Goal: Task Accomplishment & Management: Complete application form

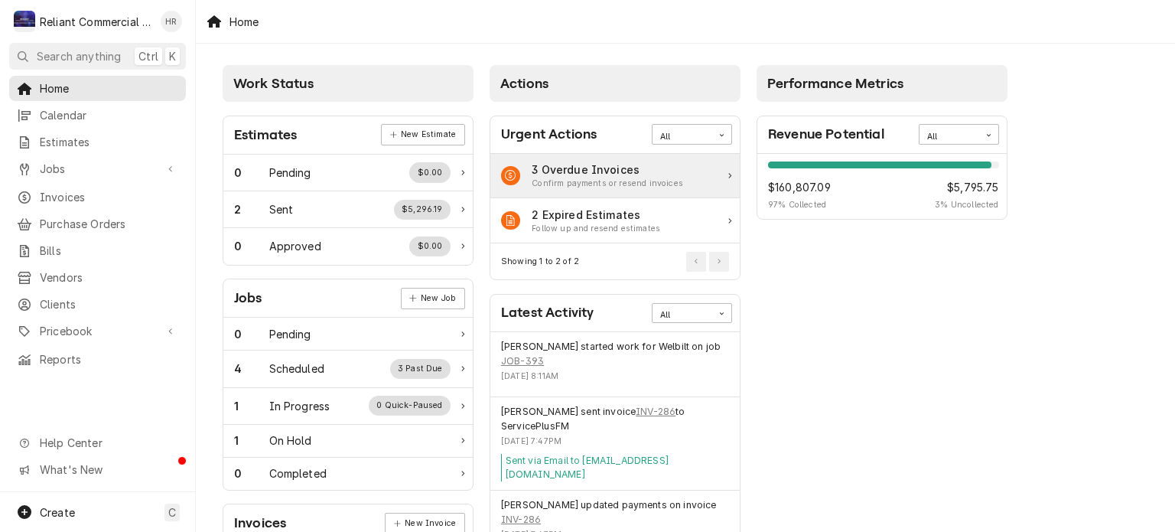
click at [725, 176] on div "3 Overdue Invoices Confirm payments or resend invoices" at bounding box center [615, 176] width 249 height 45
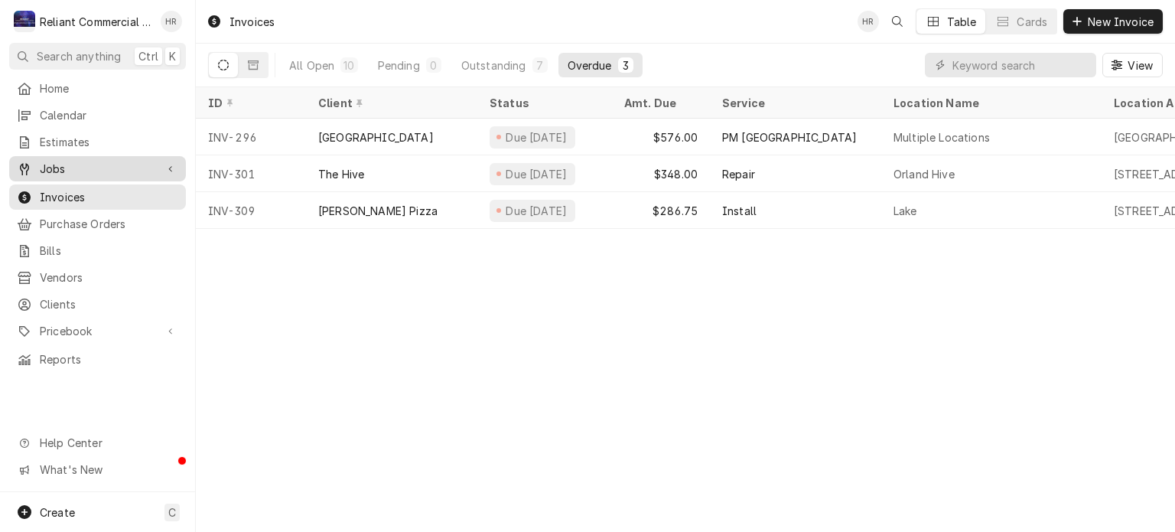
click at [64, 161] on span "Jobs" at bounding box center [98, 169] width 116 height 16
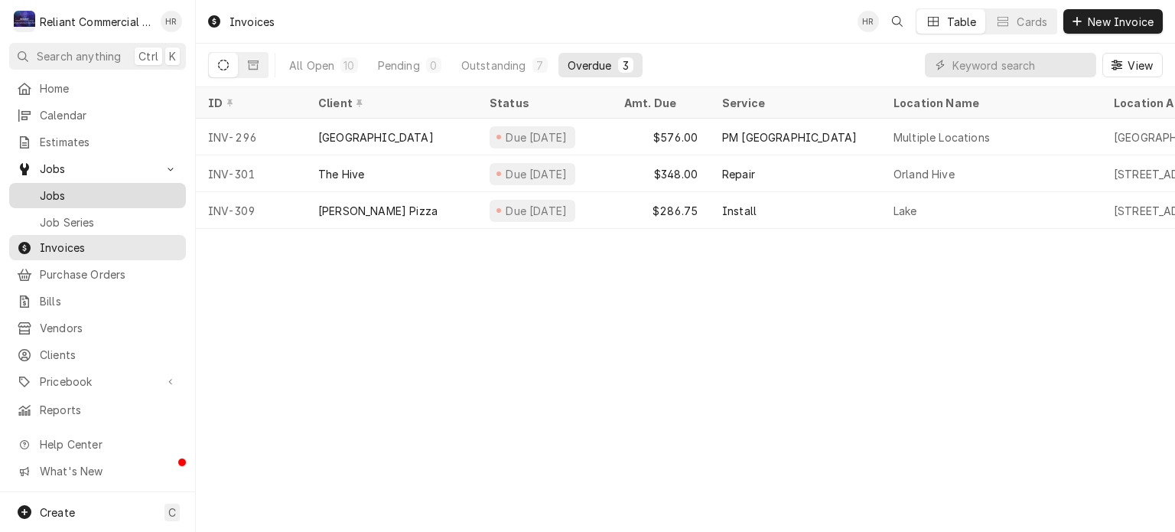
click at [70, 189] on span "Jobs" at bounding box center [109, 195] width 139 height 16
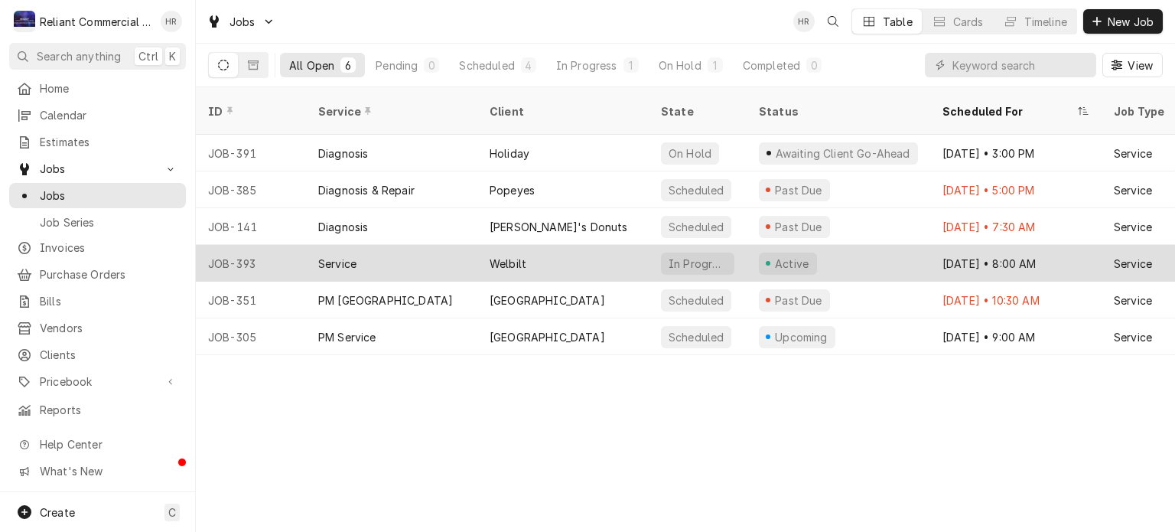
click at [582, 247] on div "Welbilt" at bounding box center [563, 263] width 171 height 37
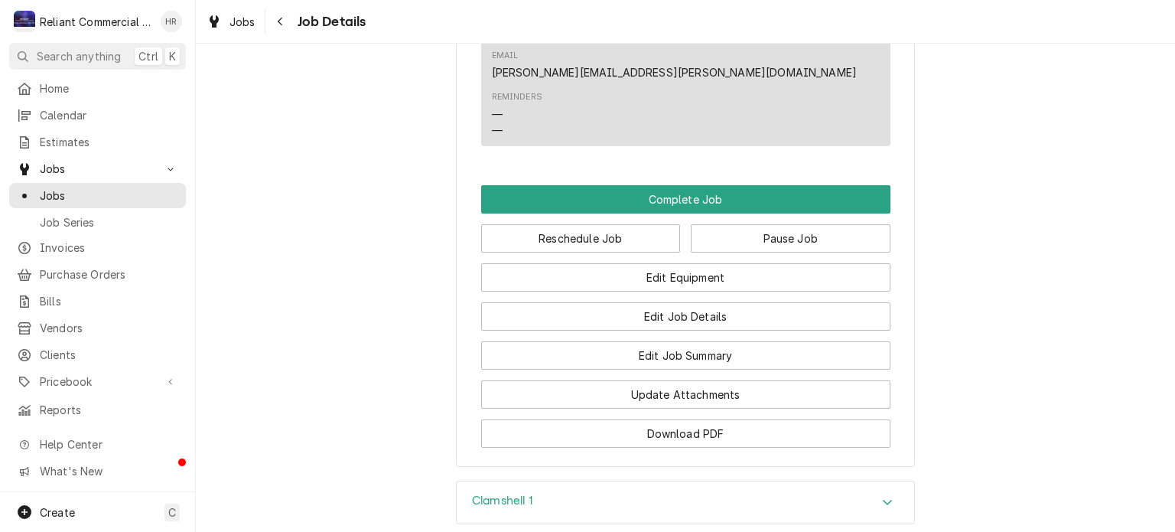
scroll to position [1058, 0]
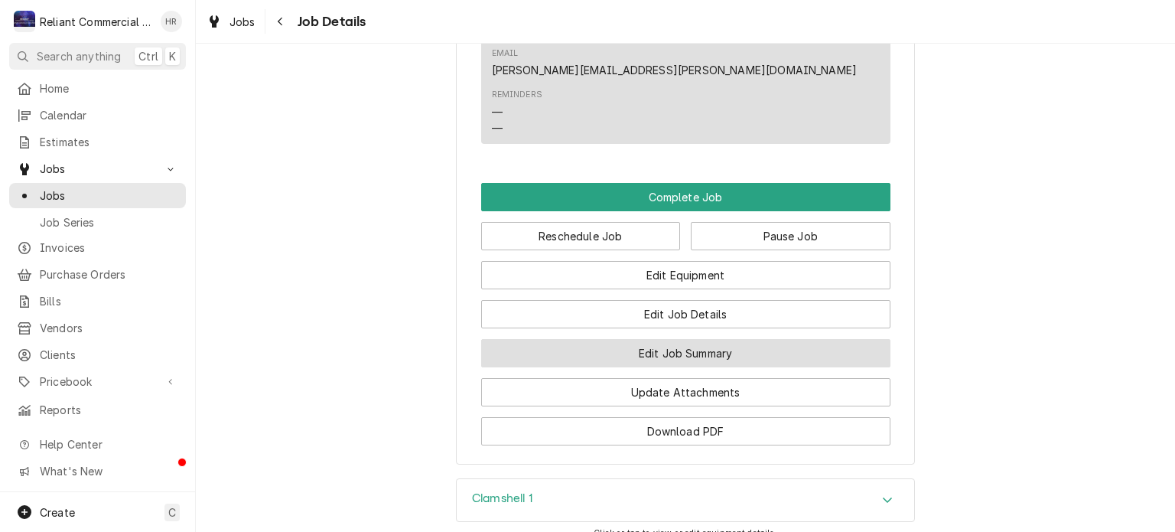
click at [679, 339] on button "Edit Job Summary" at bounding box center [685, 353] width 409 height 28
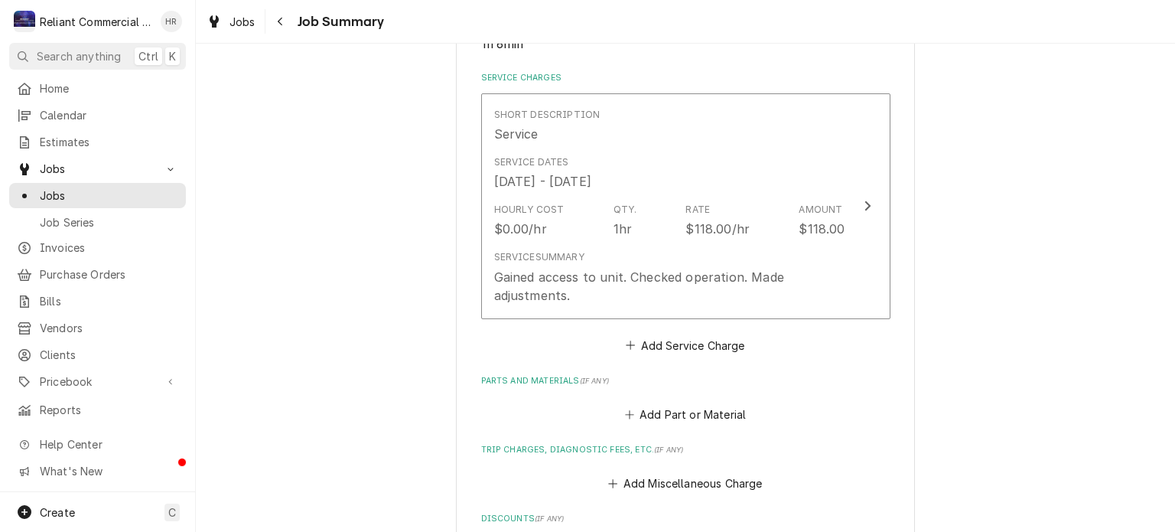
scroll to position [346, 0]
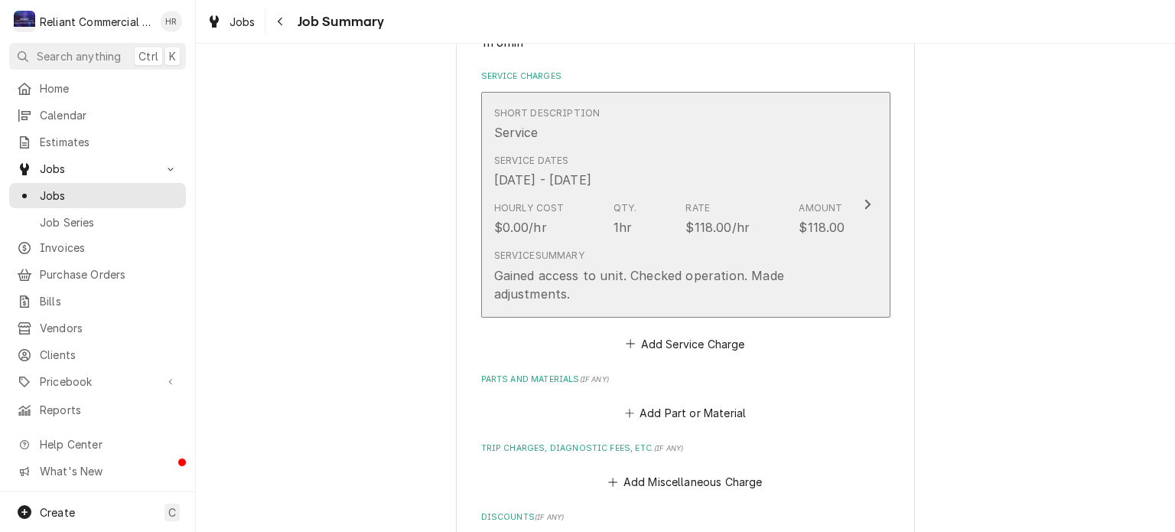
click at [605, 288] on div "Gained access to unit. Checked operation. Made adjustments." at bounding box center [669, 284] width 351 height 37
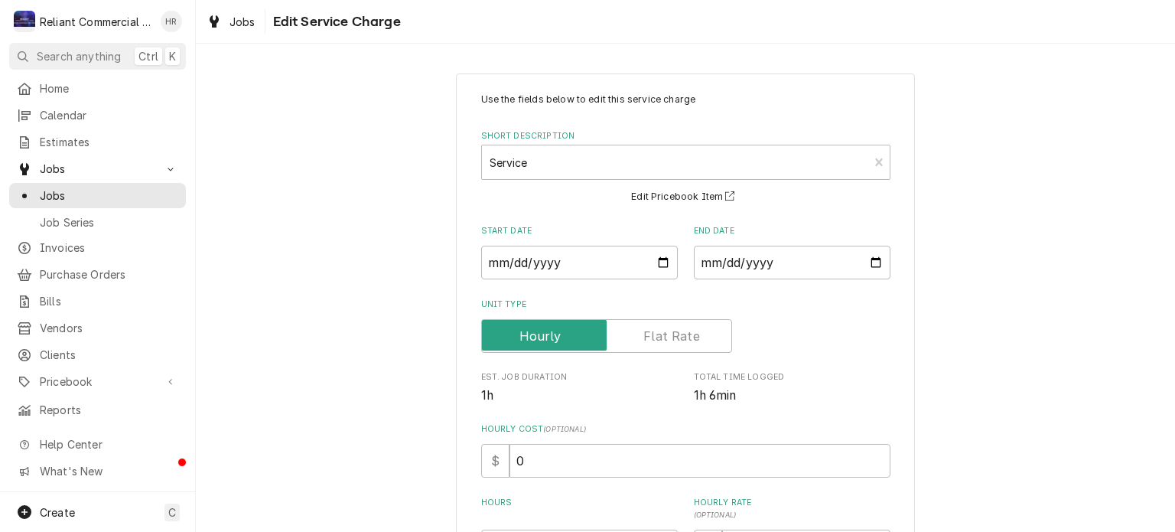
scroll to position [270, 0]
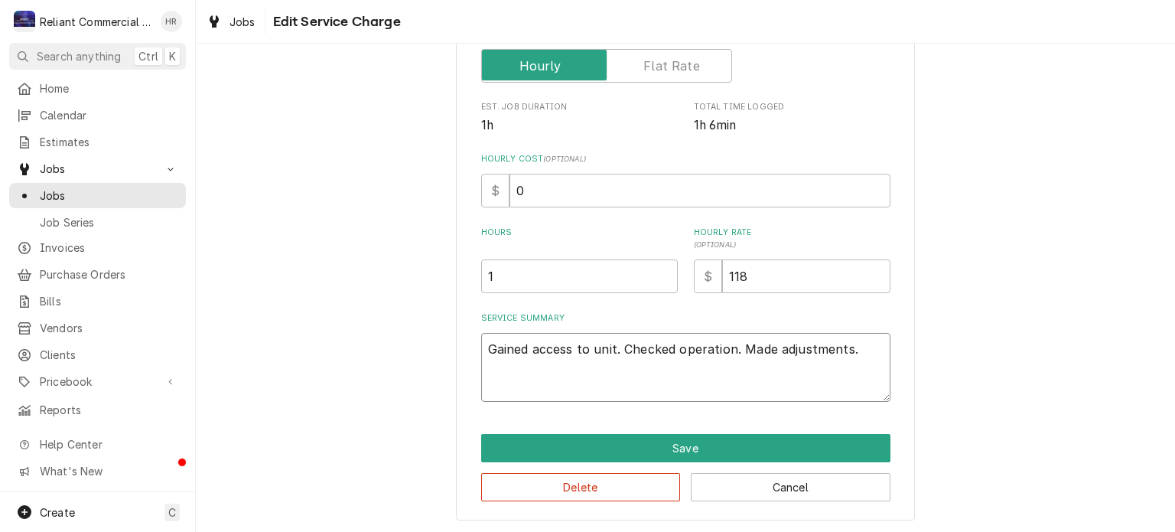
click at [862, 348] on textarea "Gained access to unit. Checked operation. Made adjustments." at bounding box center [685, 367] width 409 height 69
type textarea "x"
type textarea "Gained access to unit. Checked operation. Made adjustments"
type textarea "x"
type textarea "Gained access to unit. Checked operation. Made adjustment"
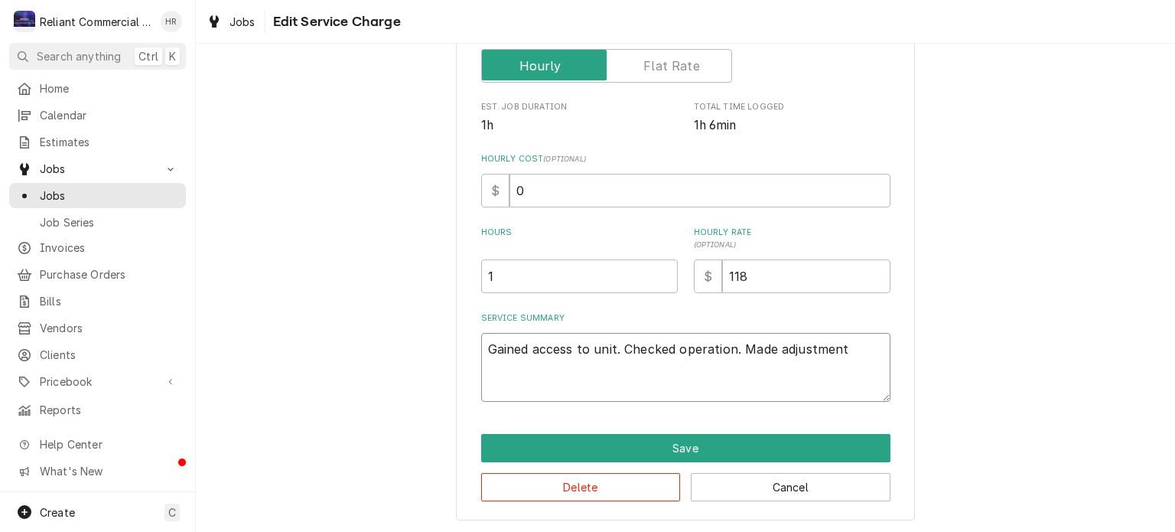
type textarea "x"
type textarea "Gained access to unit. Checked operation. Made adjustmen"
type textarea "x"
type textarea "Gained access to unit. Checked operation. Made adjustme"
type textarea "x"
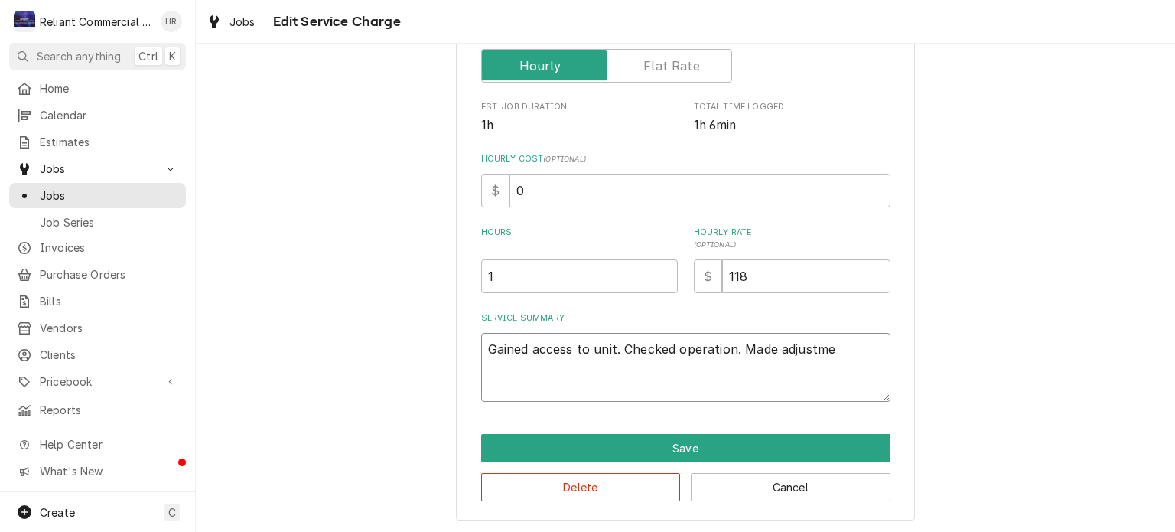
type textarea "Gained access to unit. Checked operation. Made adjustm"
type textarea "x"
type textarea "Gained access to unit. Checked operation. Made adjust"
type textarea "x"
type textarea "Gained access to unit. Checked operation. Made adjus"
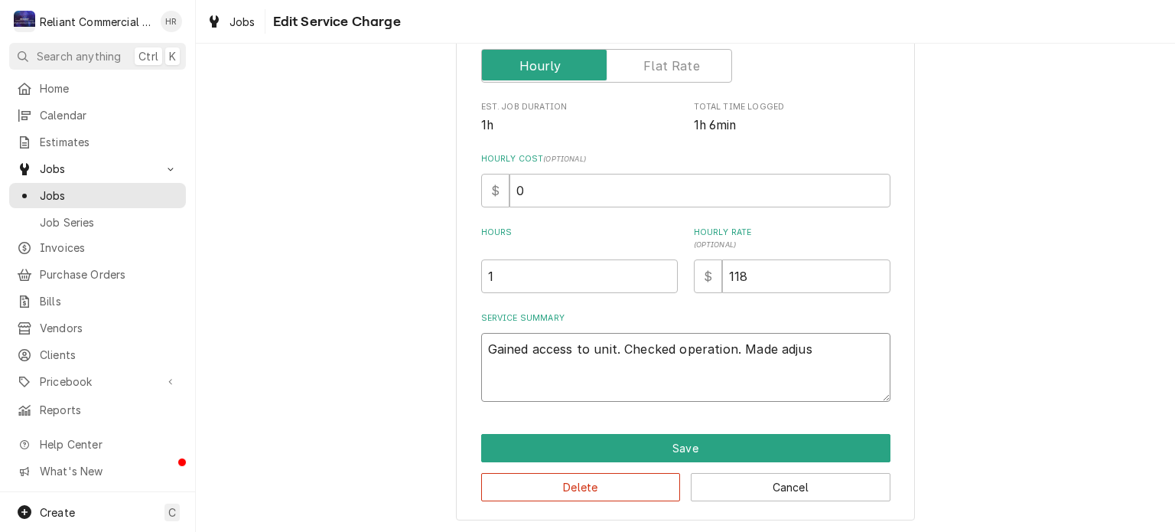
type textarea "x"
type textarea "Gained access to unit. Checked operation. Made adju"
type textarea "x"
type textarea "Gained access to unit. Checked operation. Made adj"
type textarea "x"
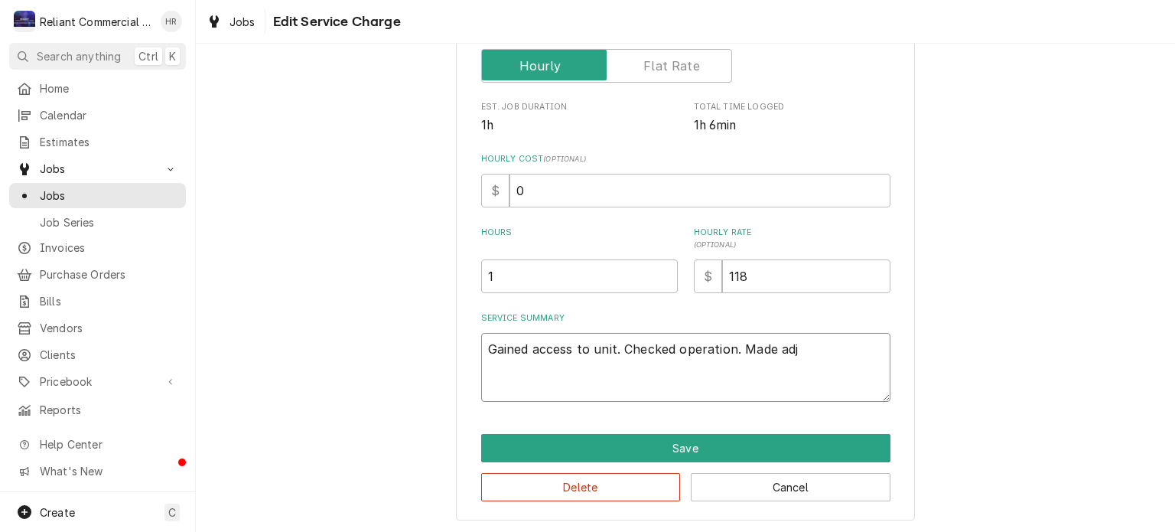
type textarea "Gained access to unit. Checked operation. Made ad"
type textarea "x"
type textarea "Gained access to unit. Checked operation. Made a"
type textarea "x"
type textarea "Gained access to unit. Checked operation. Made"
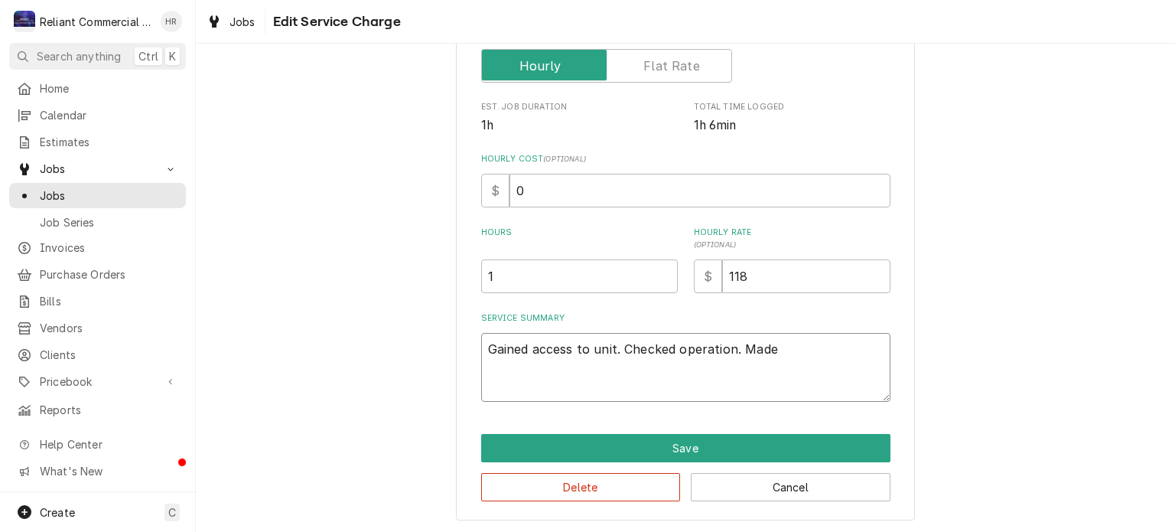
type textarea "x"
type textarea "Gained access to unit. Checked operation. Made"
type textarea "x"
type textarea "Gained access to unit. Checked operation. Mad"
type textarea "x"
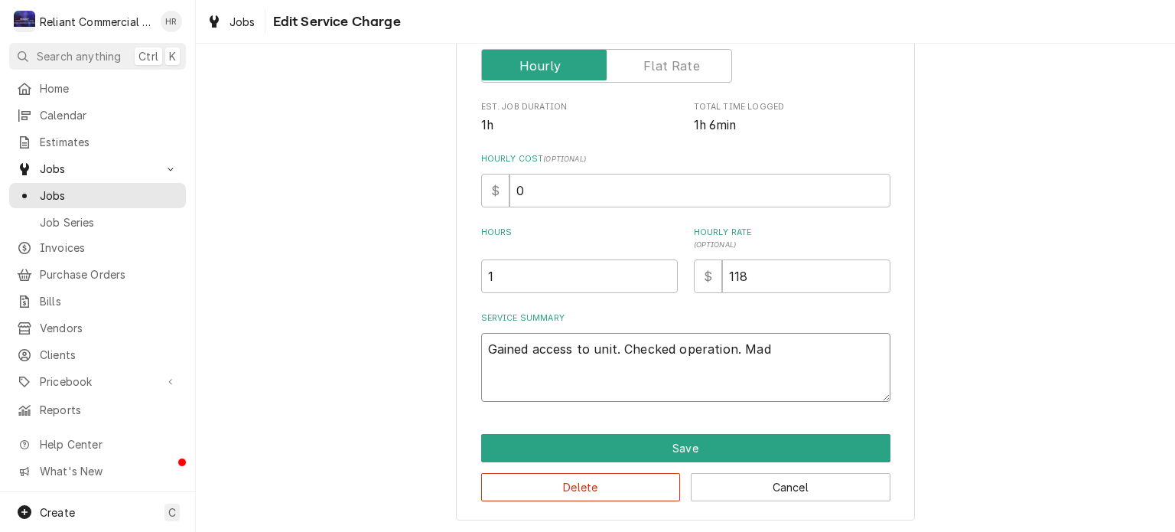
type textarea "Gained access to unit. Checked operation. Ma"
type textarea "x"
type textarea "Gained access to unit. Checked operation. M"
type textarea "x"
type textarea "Gained access to unit. Checked operation."
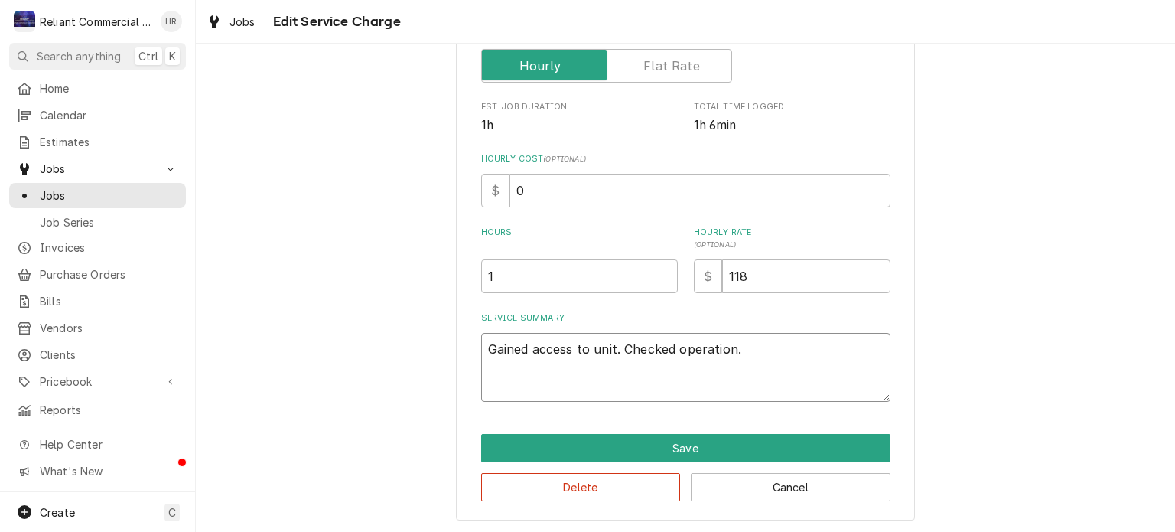
type textarea "x"
type textarea "Gained access to unit. Checked operation."
type textarea "x"
type textarea "Gained access to unit. Checked operation"
type textarea "x"
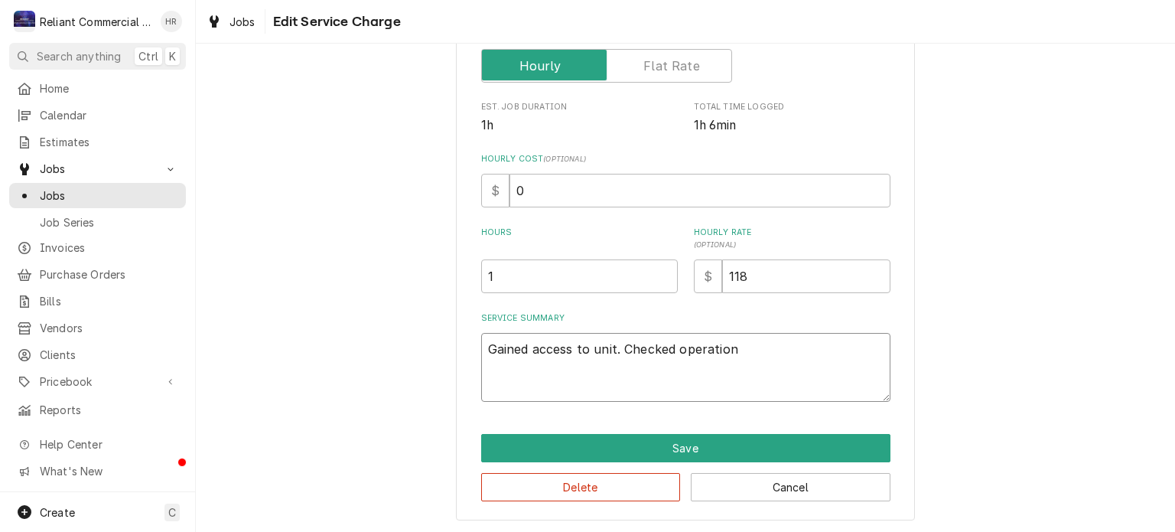
type textarea "Gained access to unit. Checked operatio"
type textarea "x"
type textarea "Gained access to unit. Checked operati"
type textarea "x"
type textarea "Gained access to unit. Checked operat"
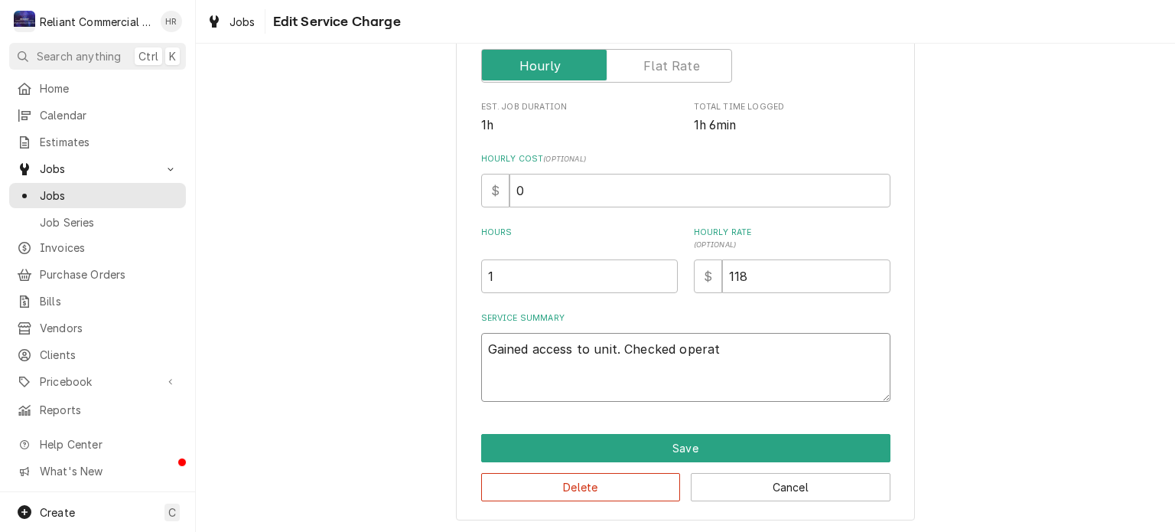
type textarea "x"
type textarea "Gained access to unit. Checked opera"
type textarea "x"
type textarea "Gained access to unit. Checked oper"
type textarea "x"
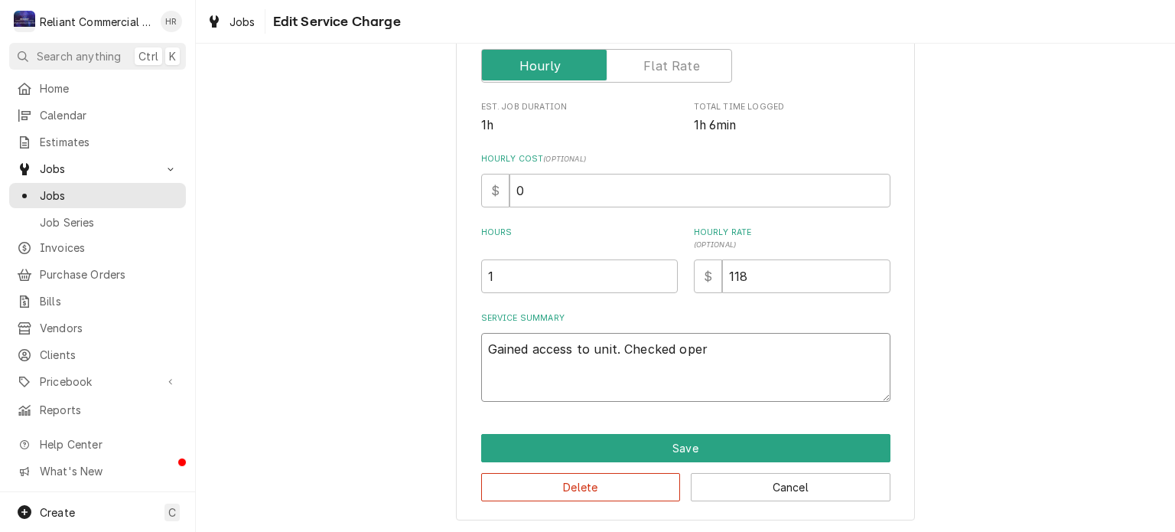
type textarea "Gained access to unit. Checked ope"
type textarea "x"
type textarea "Gained access to unit. Checked op"
type textarea "x"
type textarea "Gained access to unit. Checked o"
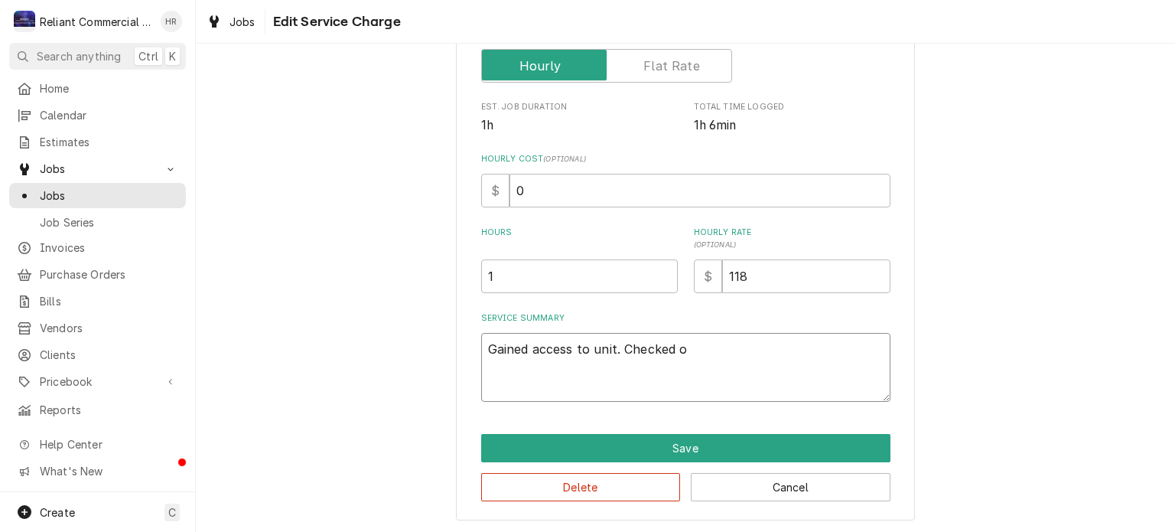
type textarea "x"
type textarea "Gained access to unit. Checked"
type textarea "x"
type textarea "Gained access to unit. Checked"
type textarea "x"
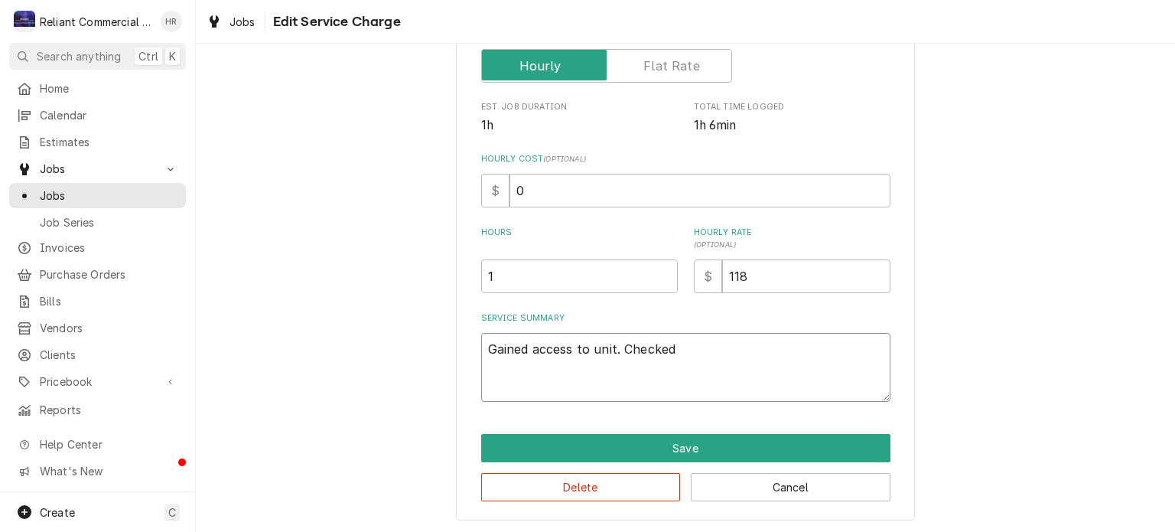
type textarea "Gained access to unit. Checke"
type textarea "x"
type textarea "Gained access to unit. Check"
type textarea "x"
type textarea "Gained access to unit. Chec"
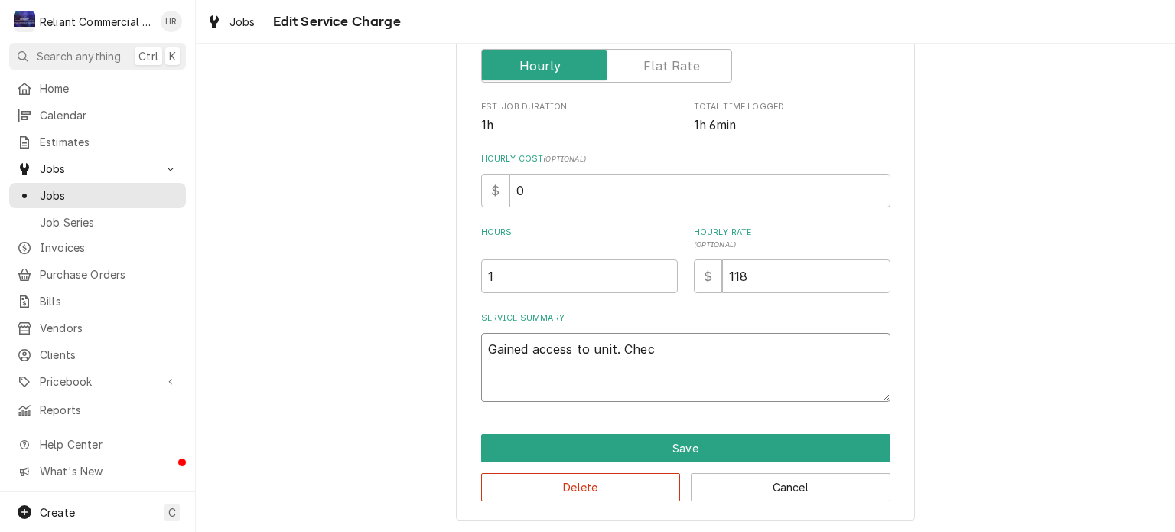
type textarea "x"
type textarea "Gained access to unit. Che"
type textarea "x"
type textarea "Gained access to unit. Ch"
type textarea "x"
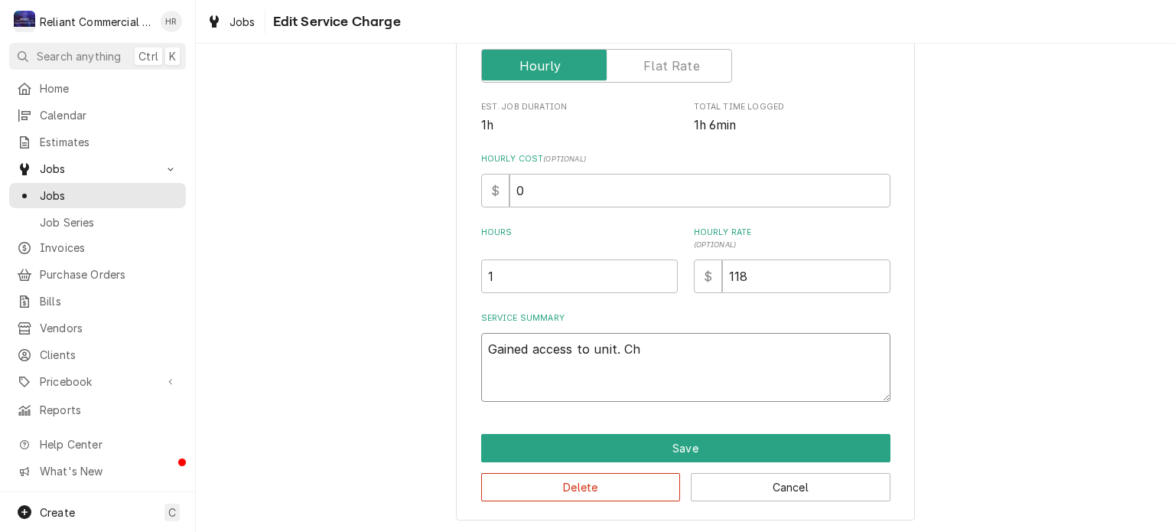
type textarea "Gained access to unit. C"
type textarea "x"
type textarea "Gained access to unit."
type textarea "x"
type textarea "Gained access to unit. U"
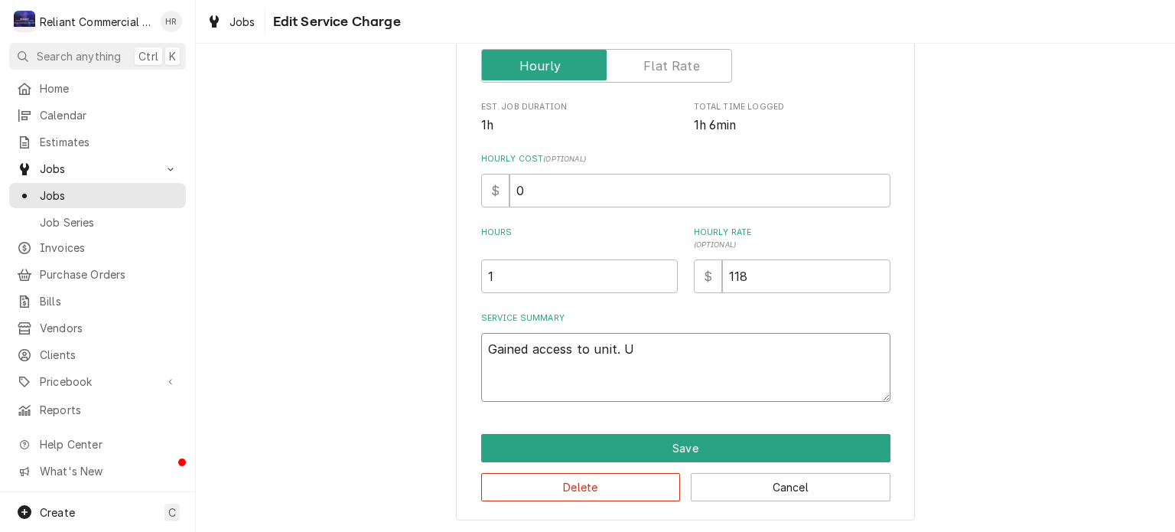
type textarea "x"
type textarea "Gained access to unit. Up"
type textarea "x"
type textarea "Gained access to unit. Upd"
type textarea "x"
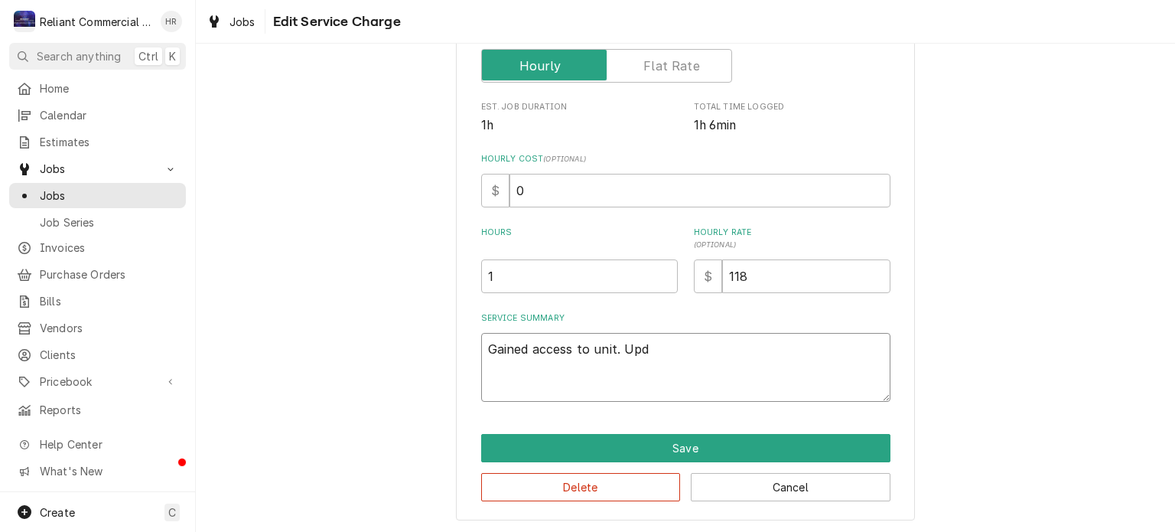
type textarea "Gained access to unit. Upda"
type textarea "x"
type textarea "Gained access to unit. Updat"
type textarea "x"
type textarea "Gained access to unit. Update"
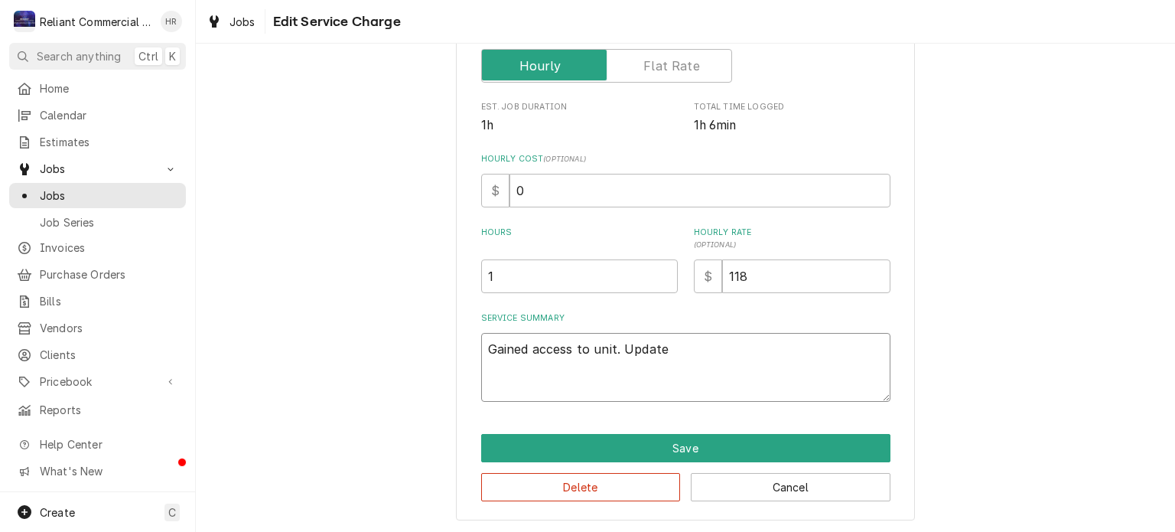
type textarea "x"
type textarea "Gained access to unit. Updated"
type textarea "x"
type textarea "Gained access to unit. Updated"
type textarea "x"
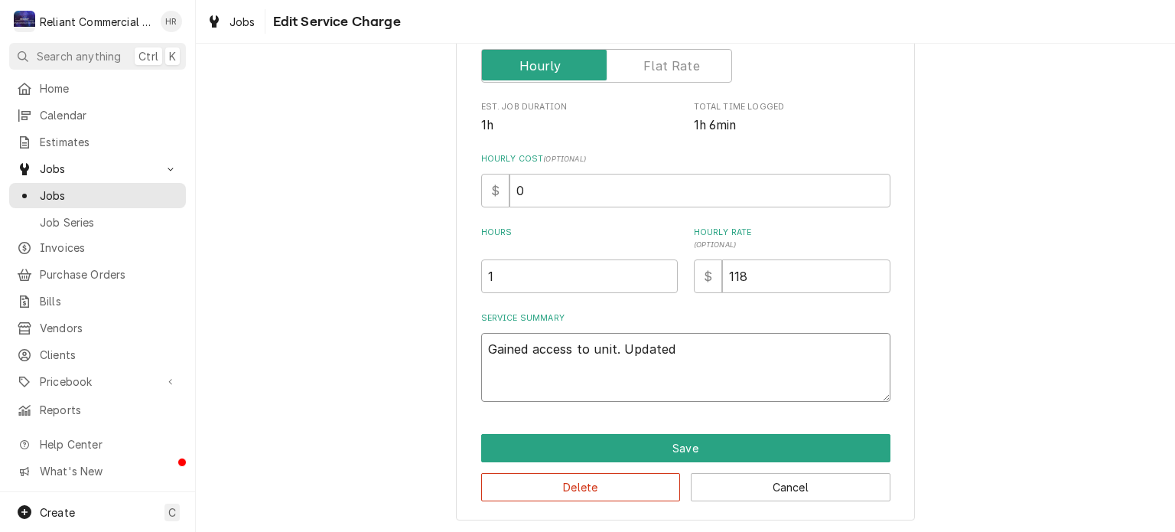
type textarea "Gained access to unit. Updated s"
type textarea "x"
type textarea "Gained access to unit. Updated sy"
type textarea "x"
type textarea "Gained access to unit. Updated sys"
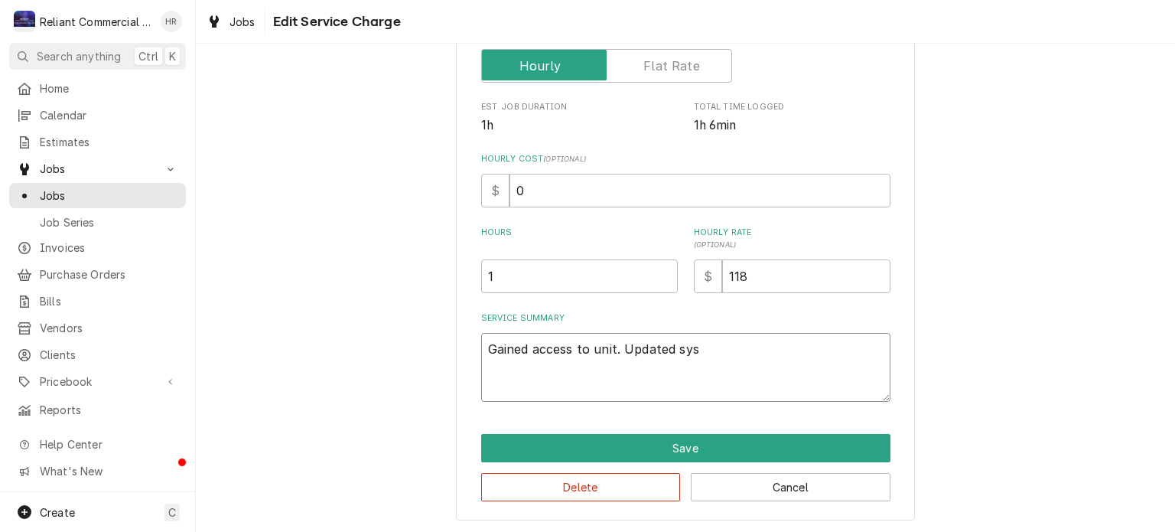
type textarea "x"
type textarea "Gained access to unit. Updated syst"
type textarea "x"
type textarea "Gained access to unit. Updated syste"
type textarea "x"
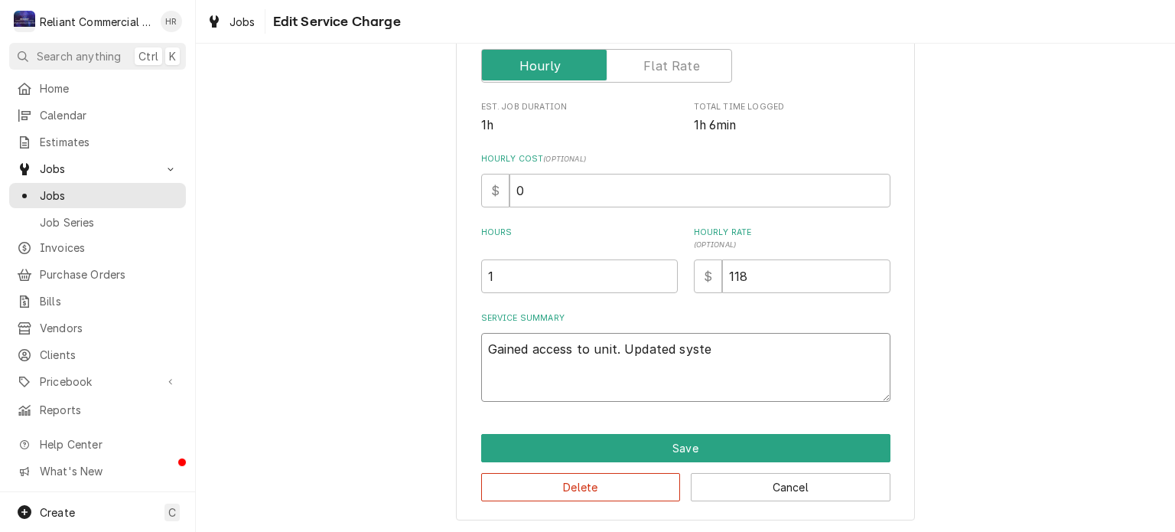
type textarea "Gained access to unit. Updated system"
type textarea "x"
type textarea "Gained access to unit. Updated system"
type textarea "x"
type textarea "Gained access to unit. Updated system s"
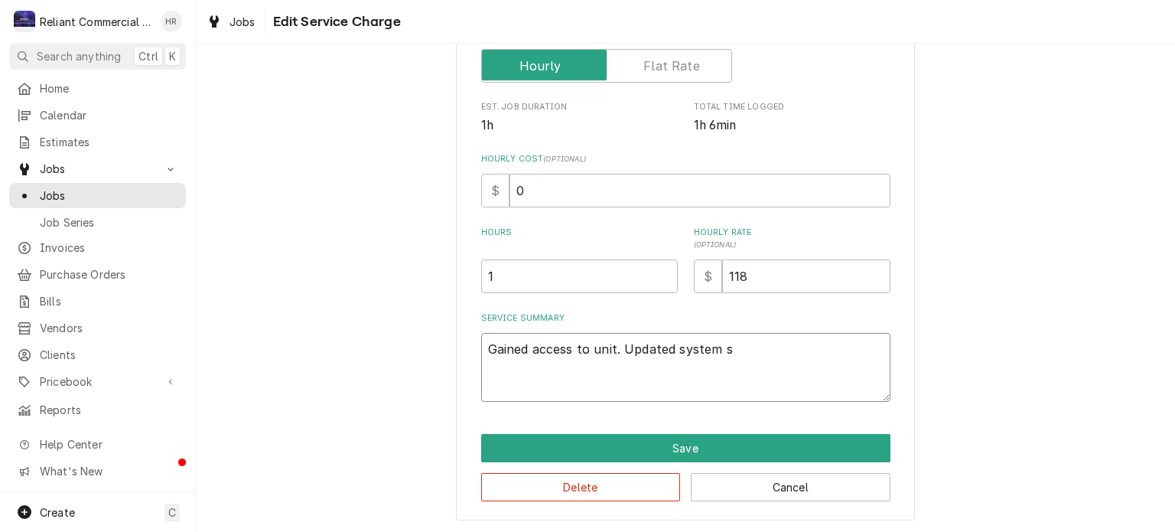
type textarea "x"
type textarea "Gained access to unit. Updated system so"
type textarea "x"
type textarea "Gained access to unit. Updated system sof"
type textarea "x"
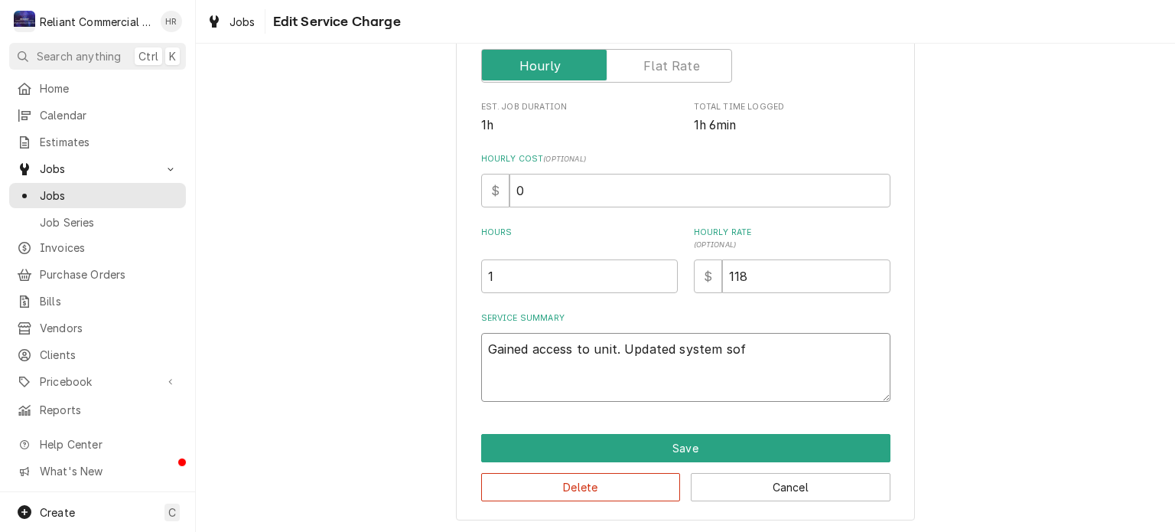
type textarea "Gained access to unit. Updated system soft"
type textarea "x"
type textarea "Gained access to unit. Updated system softw"
type textarea "x"
type textarea "Gained access to unit. Updated system softwa"
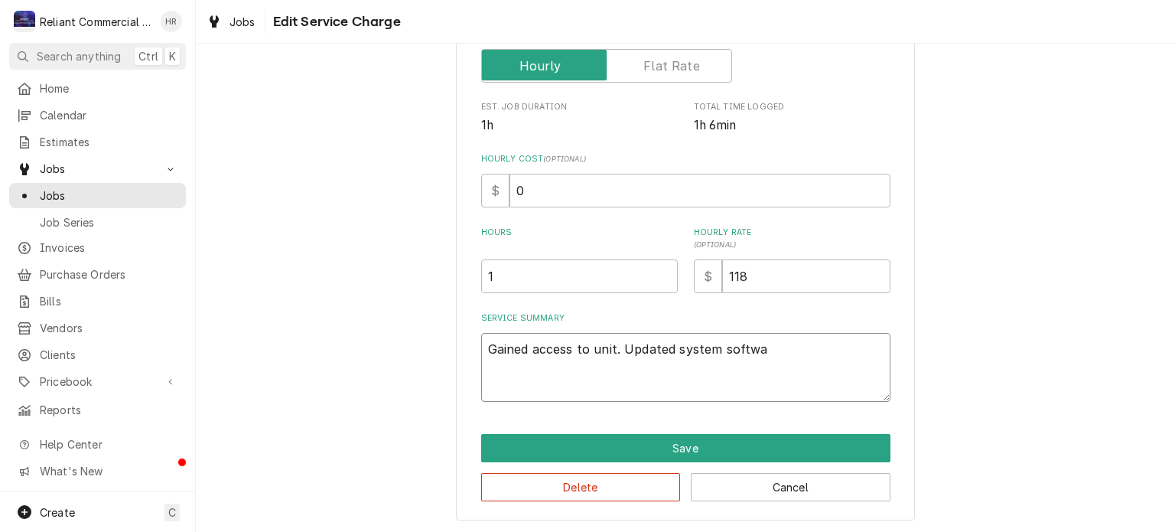
type textarea "x"
type textarea "Gained access to unit. Updated system softwar"
type textarea "x"
type textarea "Gained access to unit. Updated system software"
type textarea "x"
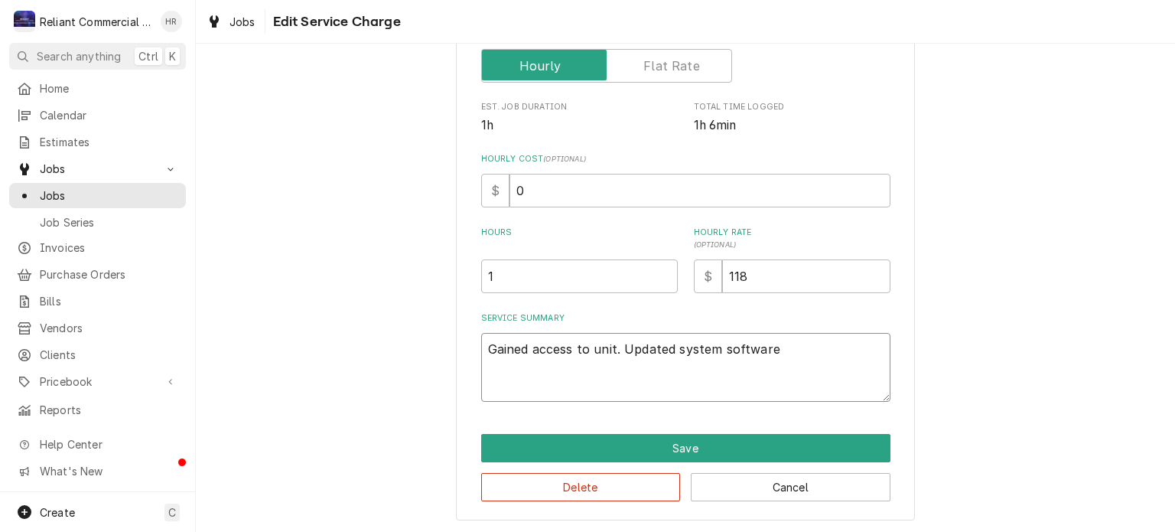
type textarea "Gained access to unit. Updated system software."
type textarea "x"
type textarea "Gained access to unit. Updated system software."
type textarea "x"
type textarea "Gained access to unit. Updated system software. J"
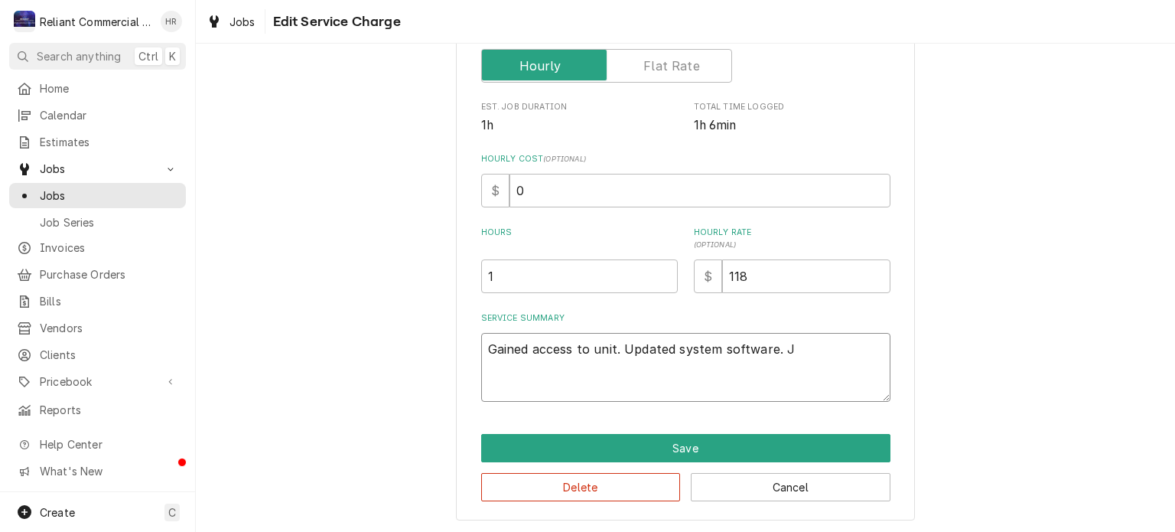
type textarea "x"
type textarea "Gained access to unit. Updated system software. Jo"
type textarea "x"
type textarea "Gained access to unit. Updated system software. Job"
type textarea "x"
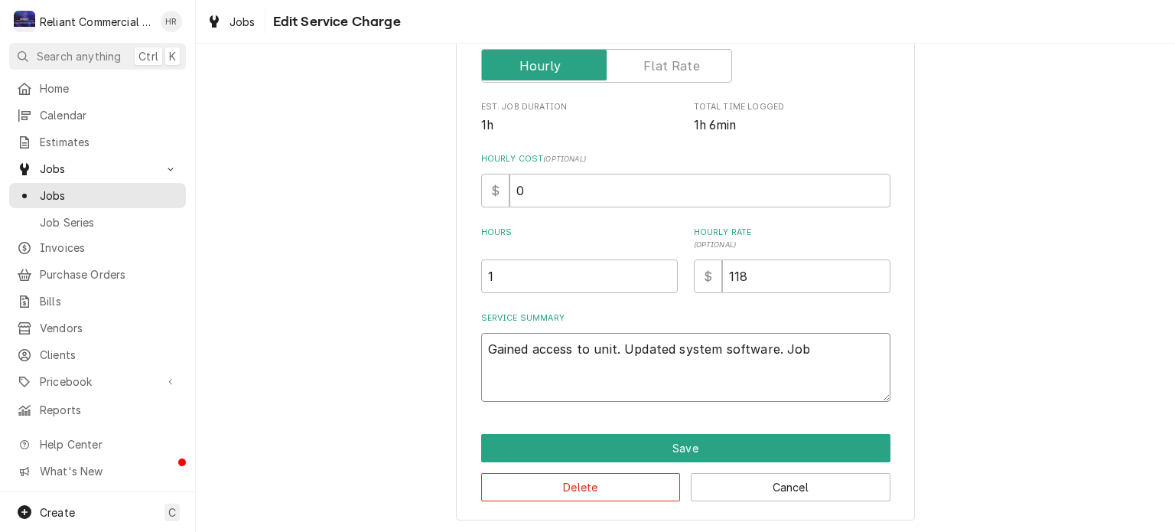
type textarea "Gained access to unit. Updated system software. Job"
type textarea "x"
type textarea "Gained access to unit. Updated system software. Job c"
type textarea "x"
type textarea "Gained access to unit. Updated system software. Job co"
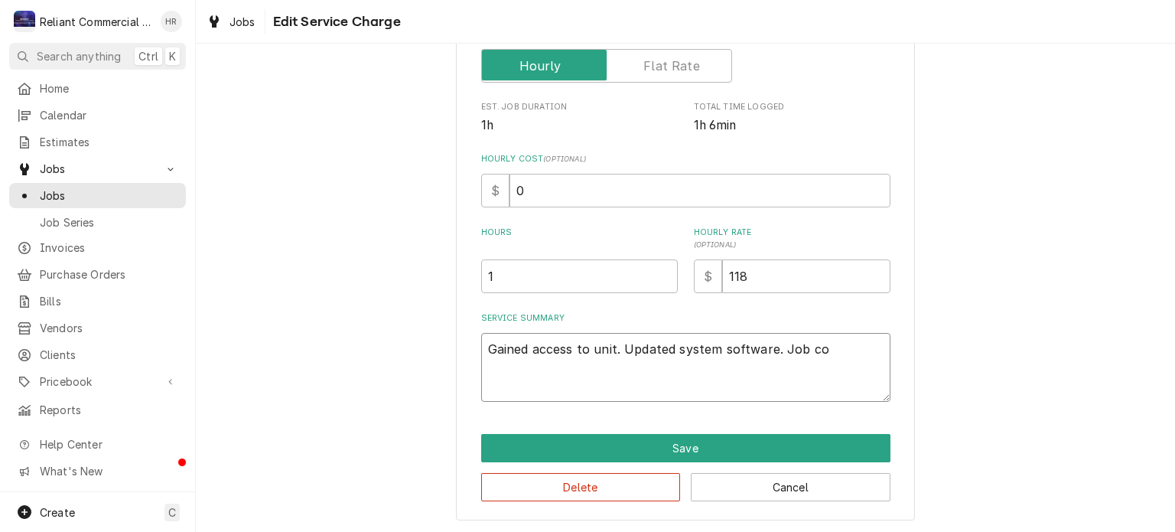
type textarea "x"
type textarea "Gained access to unit. Updated system software. Job com"
type textarea "x"
type textarea "Gained access to unit. Updated system software. Job comp"
type textarea "x"
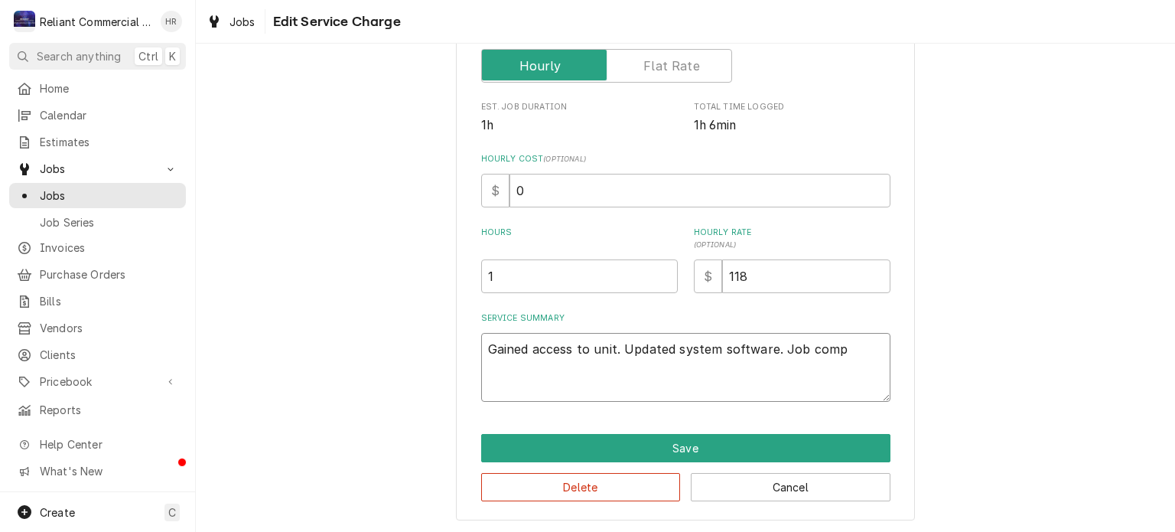
type textarea "Gained access to unit. Updated system software. Job compl"
type textarea "x"
type textarea "Gained access to unit. Updated system software. Job comple"
type textarea "x"
type textarea "Gained access to unit. Updated system software. Job complet"
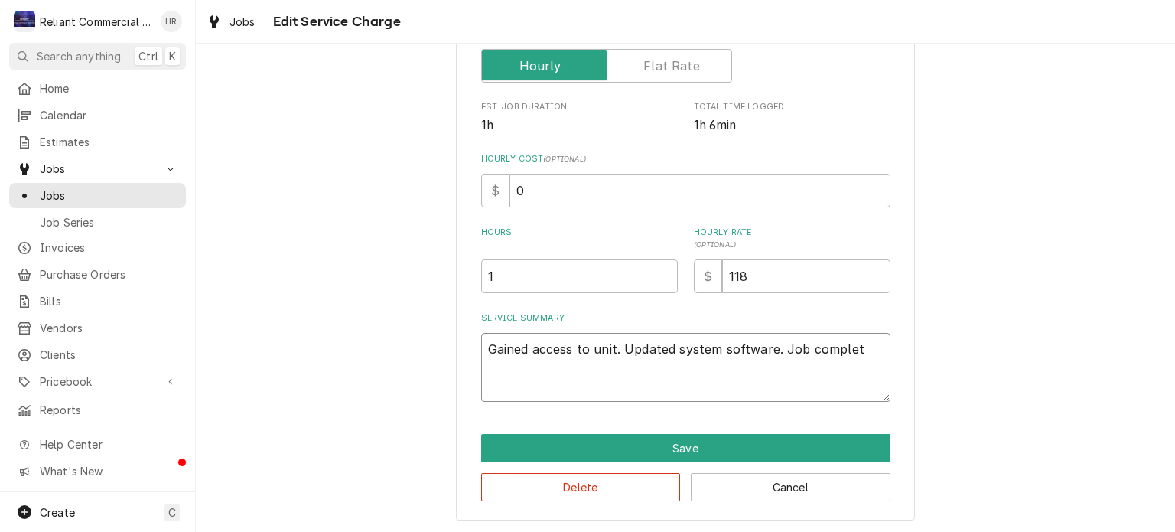
type textarea "x"
type textarea "Gained access to unit. Updated system software. Job complete"
type textarea "x"
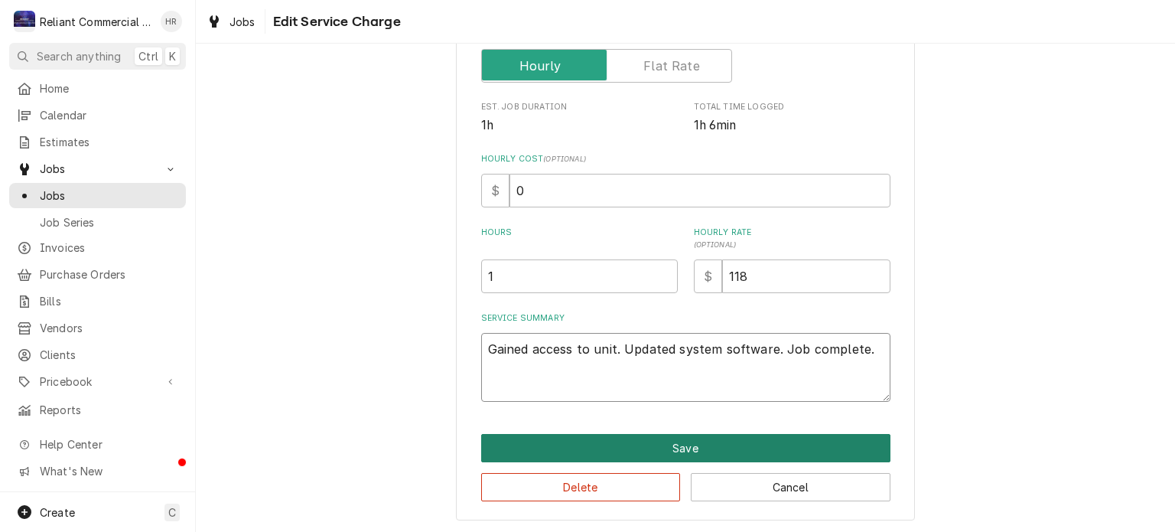
type textarea "Gained access to unit. Updated system software. Job complete."
click at [641, 438] on button "Save" at bounding box center [685, 448] width 409 height 28
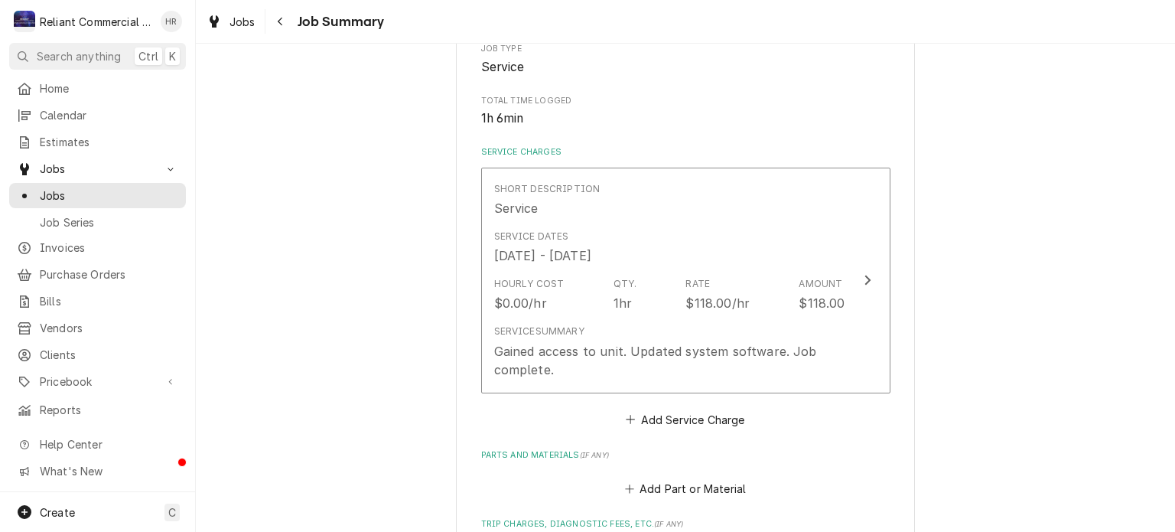
scroll to position [346, 0]
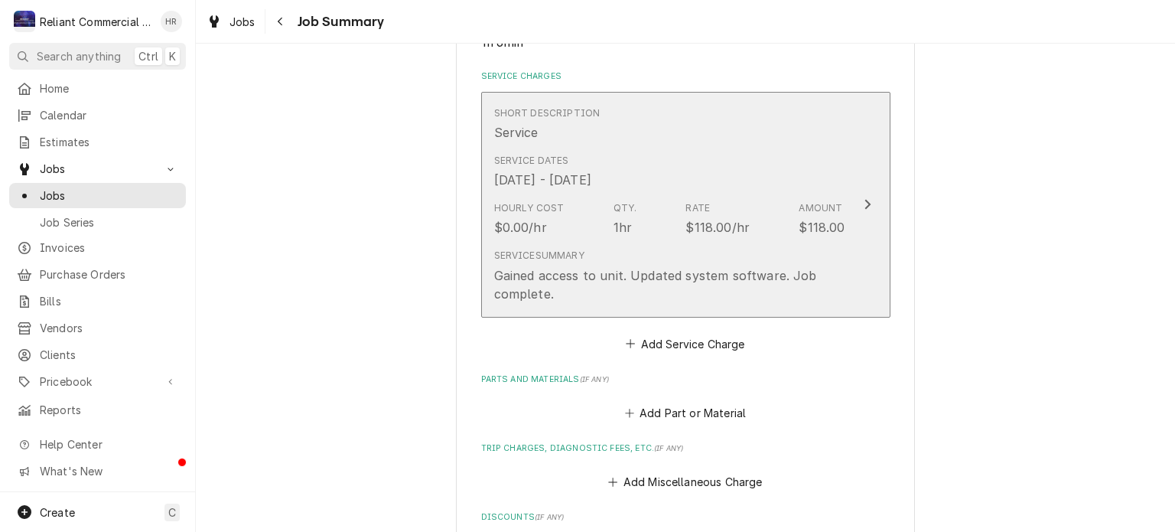
click at [820, 270] on div "Gained access to unit. Updated system software. Job complete." at bounding box center [669, 284] width 351 height 37
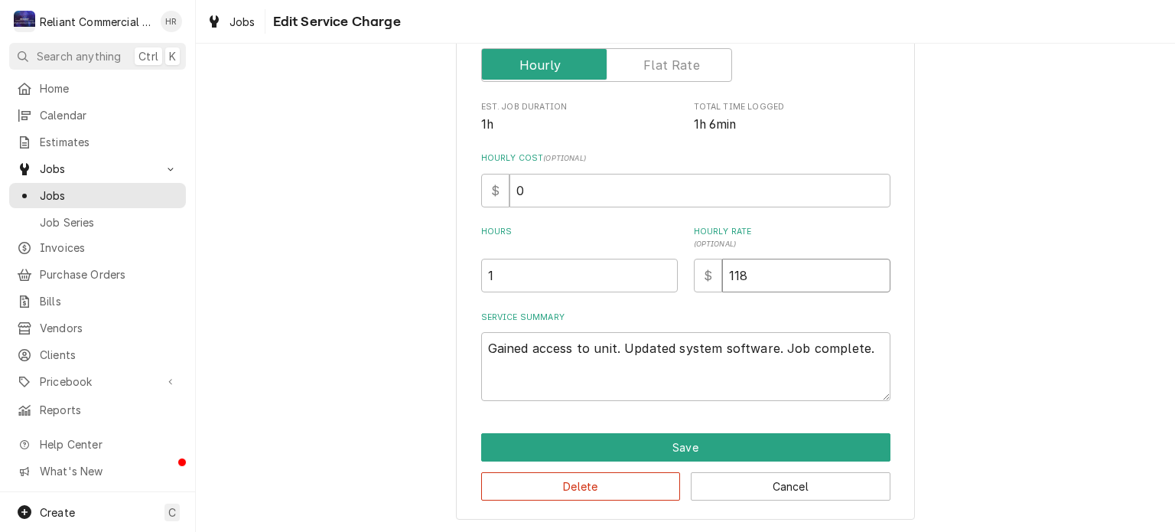
click at [820, 270] on input "118" at bounding box center [806, 276] width 168 height 34
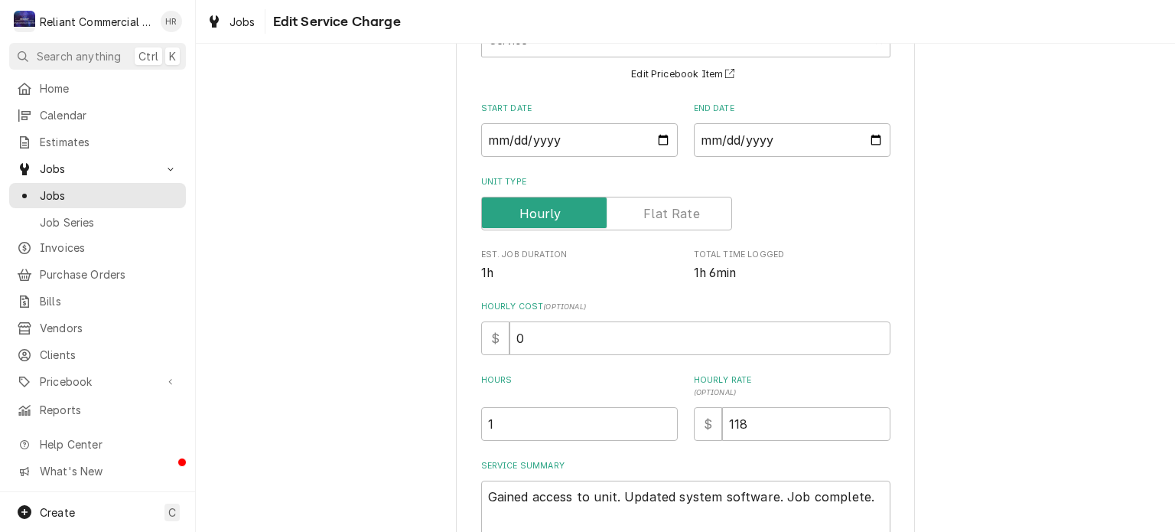
scroll to position [171, 0]
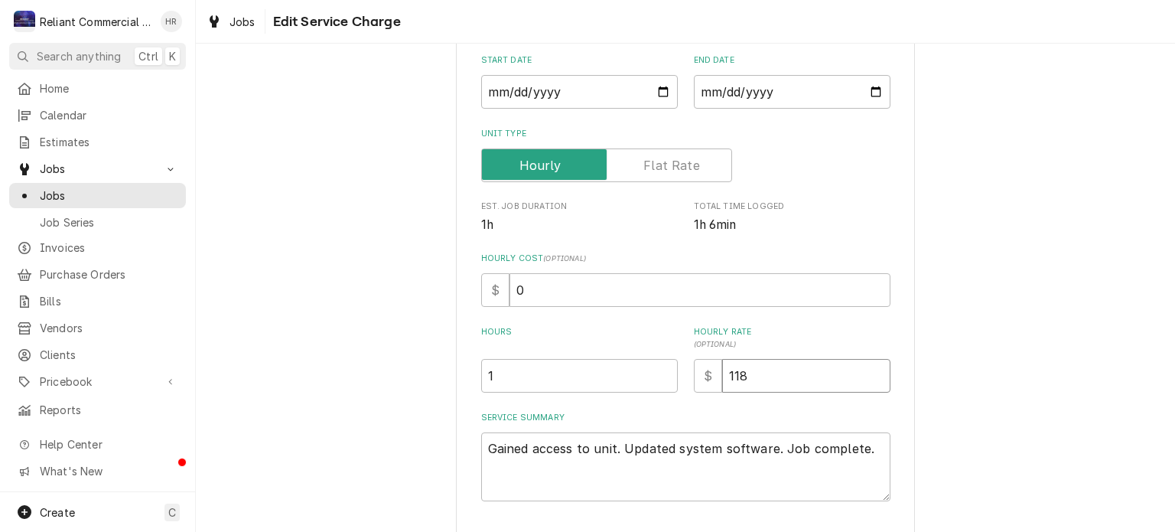
click at [786, 379] on input "118" at bounding box center [806, 376] width 168 height 34
type textarea "x"
type input "11"
type textarea "x"
type input "1"
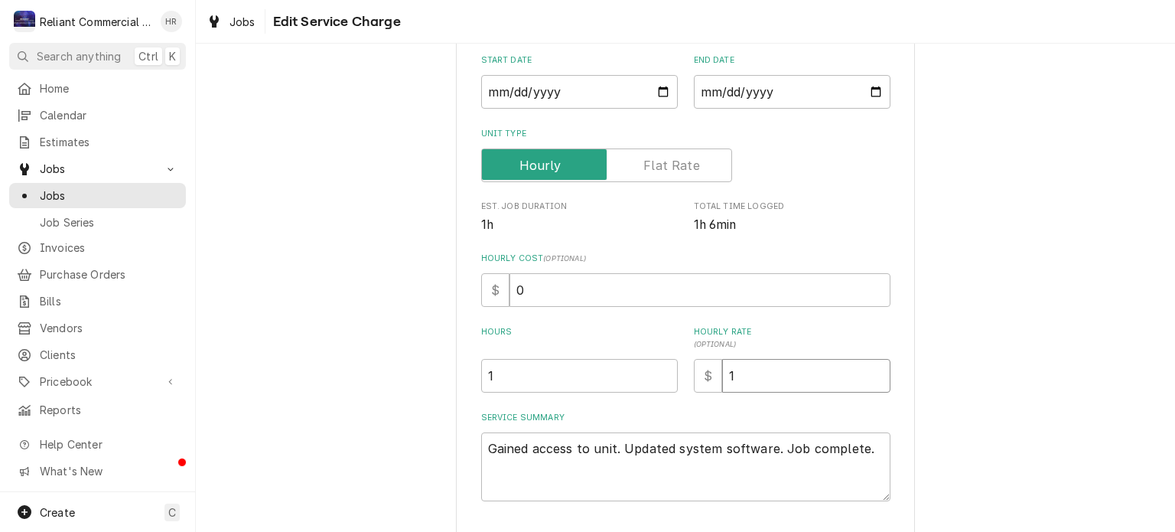
type textarea "x"
type input "12"
type textarea "x"
type input "125"
click at [1055, 266] on div "Use the fields below to edit this service charge Short Description Service Edit…" at bounding box center [686, 261] width 980 height 745
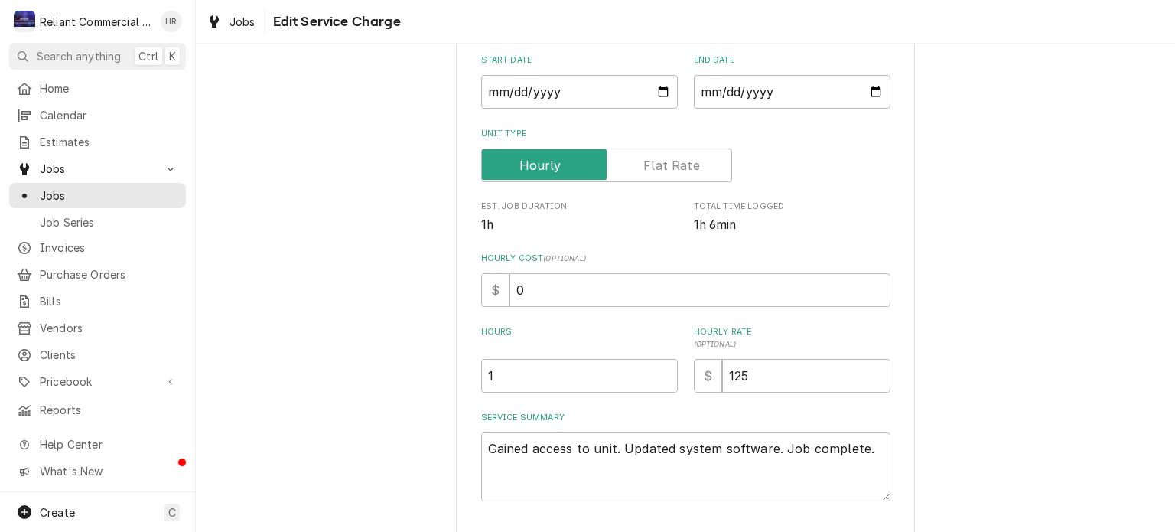
scroll to position [270, 0]
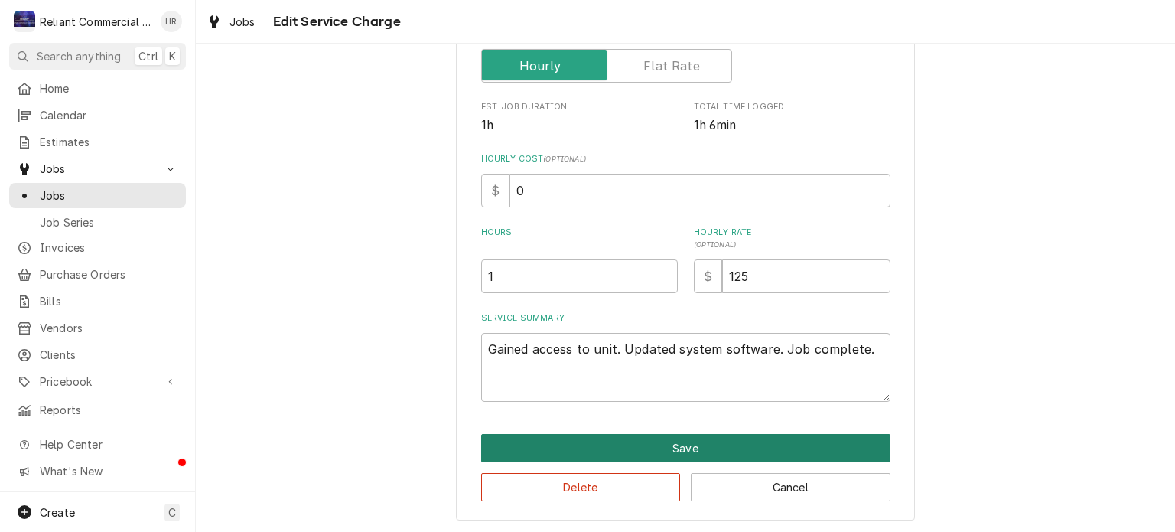
click at [750, 443] on button "Save" at bounding box center [685, 448] width 409 height 28
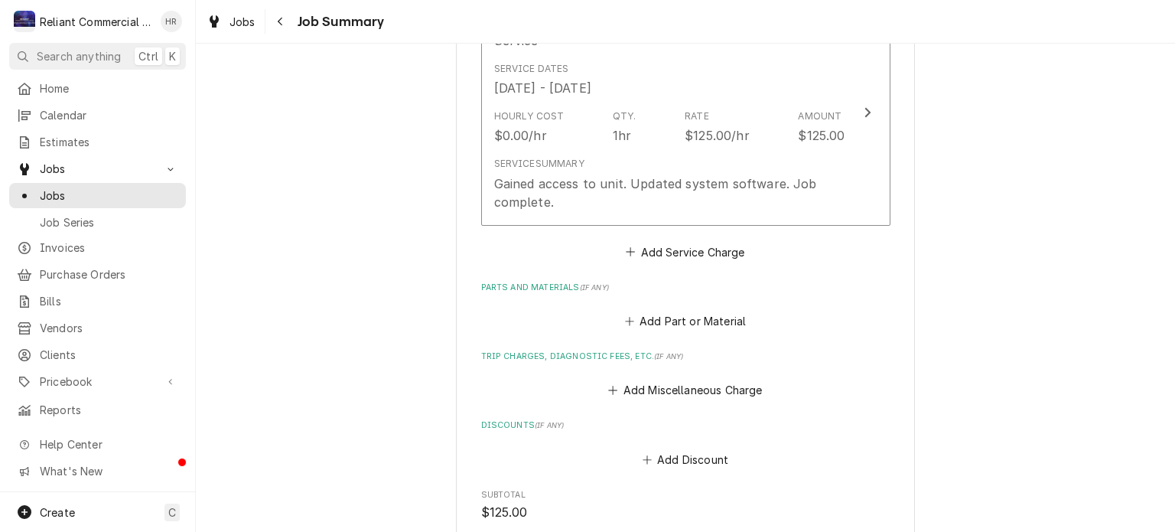
scroll to position [441, 0]
click at [703, 392] on button "Add Miscellaneous Charge" at bounding box center [685, 387] width 159 height 21
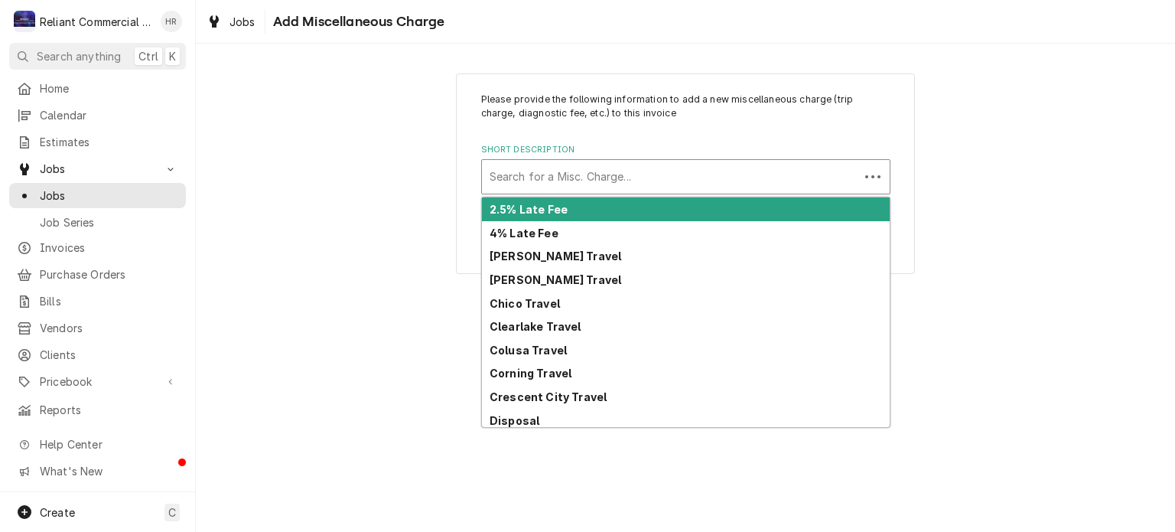
click at [637, 176] on div "Short Description" at bounding box center [671, 177] width 362 height 28
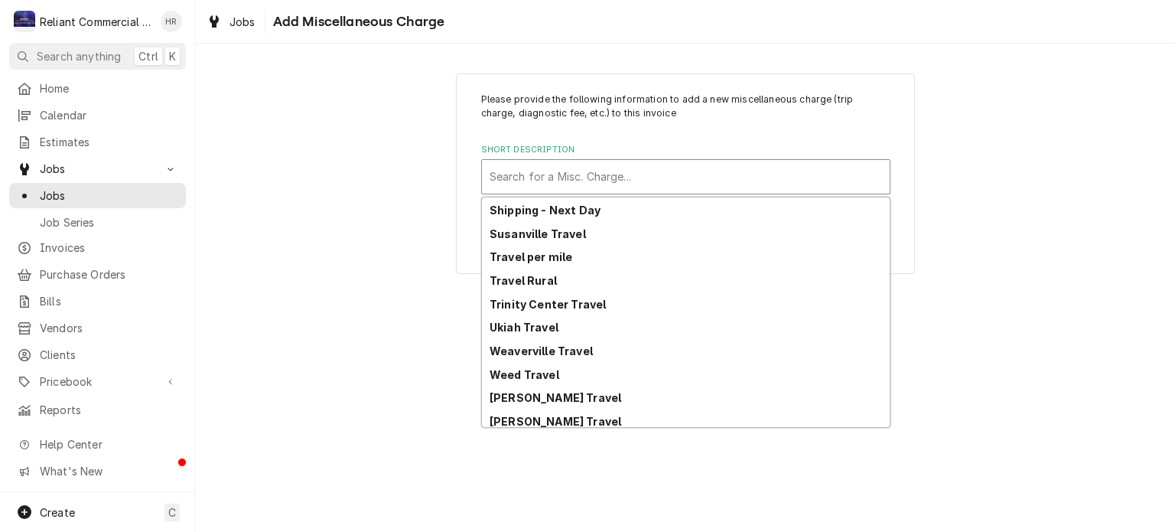
scroll to position [676, 0]
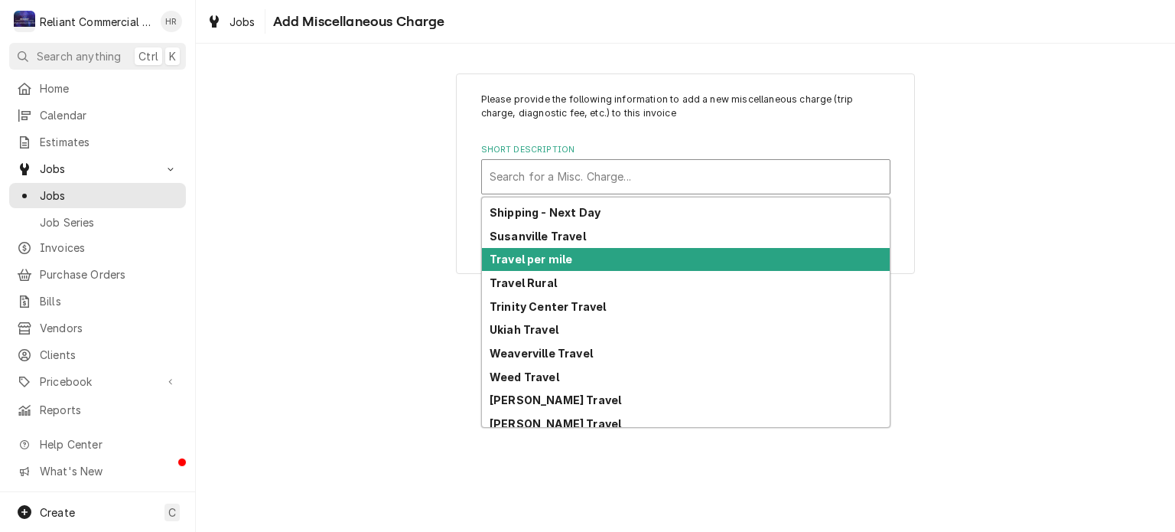
click at [592, 254] on div "Travel per mile" at bounding box center [686, 260] width 408 height 24
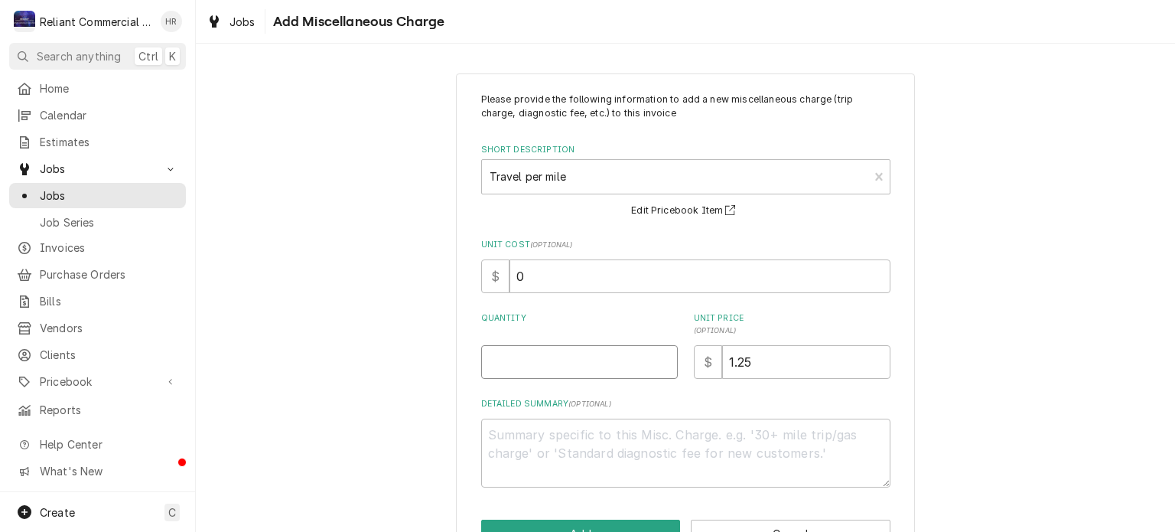
click at [568, 357] on input "Quantity" at bounding box center [579, 362] width 197 height 34
type textarea "x"
type input "1"
type textarea "x"
type input "10"
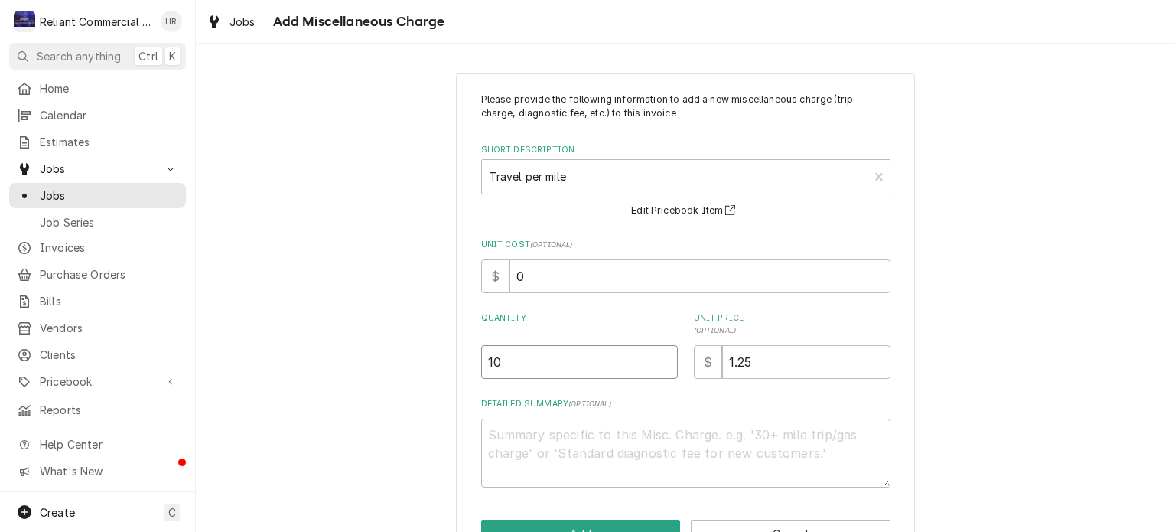
type textarea "x"
type input "104"
click at [1013, 285] on div "Please provide the following information to add a new miscellaneous charge (tri…" at bounding box center [686, 320] width 980 height 521
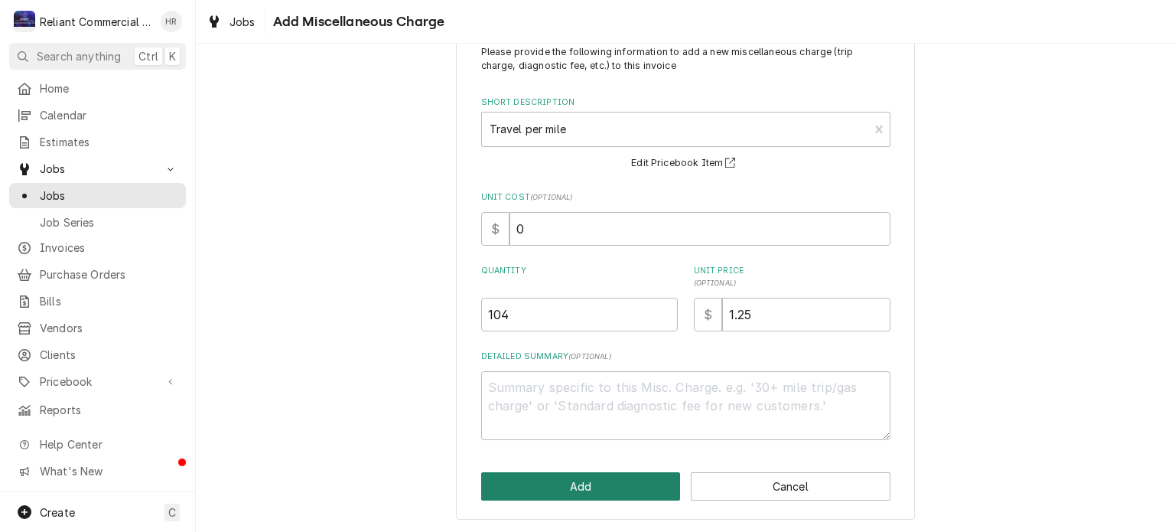
click at [579, 485] on button "Add" at bounding box center [581, 486] width 200 height 28
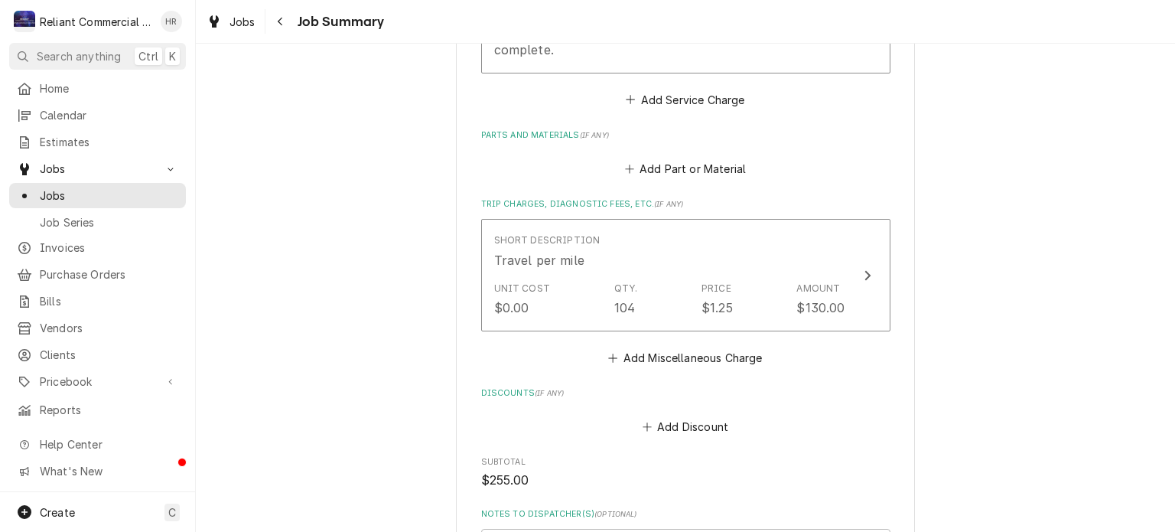
scroll to position [597, 0]
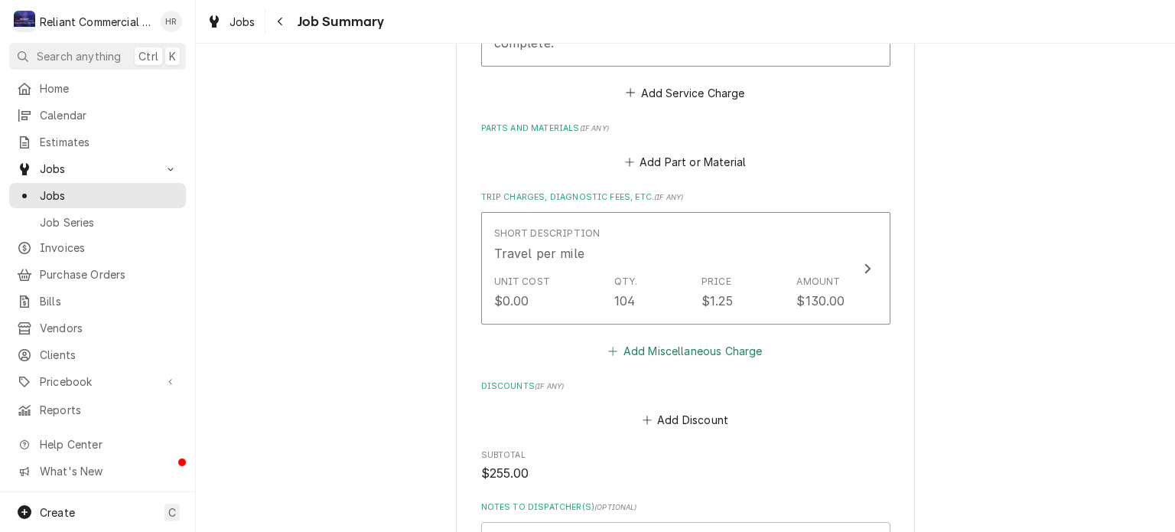
click at [703, 348] on button "Add Miscellaneous Charge" at bounding box center [685, 350] width 159 height 21
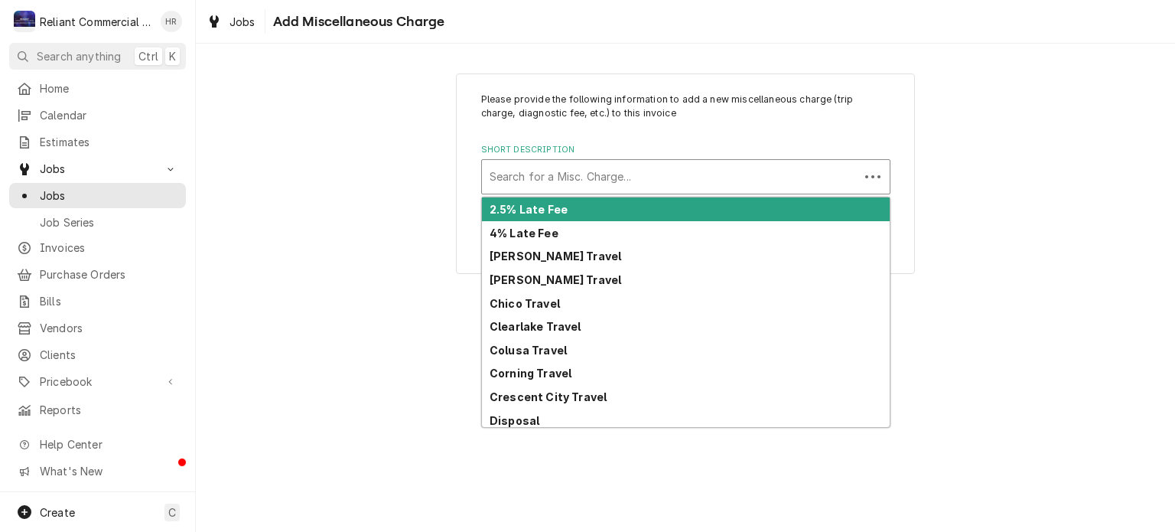
click at [645, 174] on div "Short Description" at bounding box center [671, 177] width 362 height 28
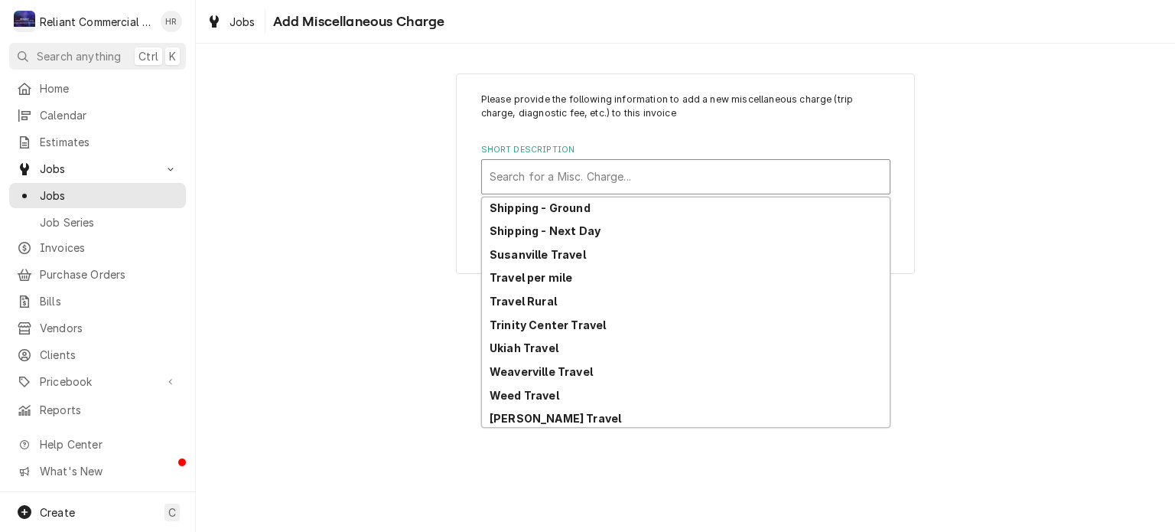
scroll to position [650, 0]
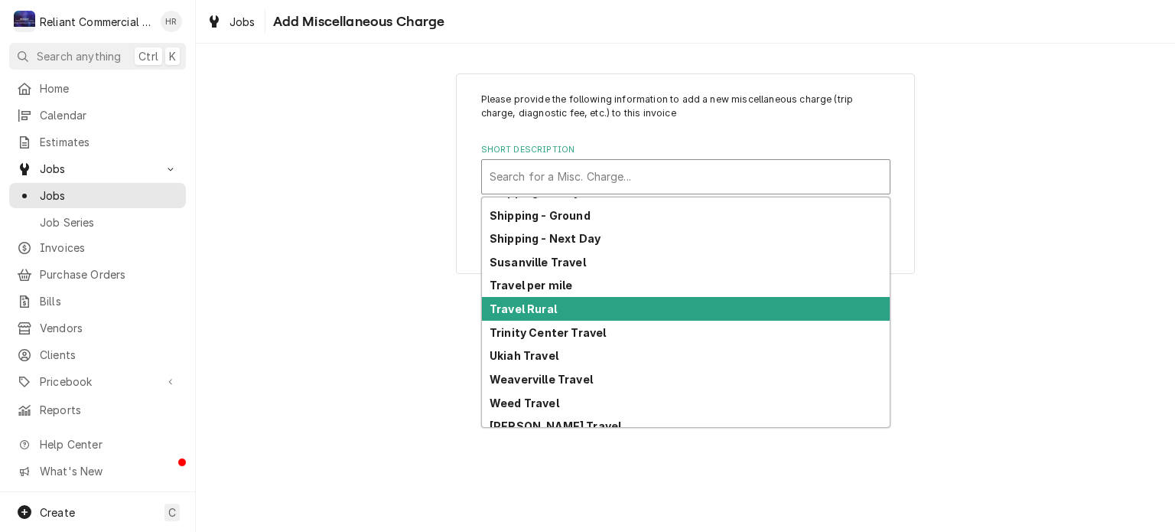
click at [559, 306] on div "Travel Rural" at bounding box center [686, 309] width 408 height 24
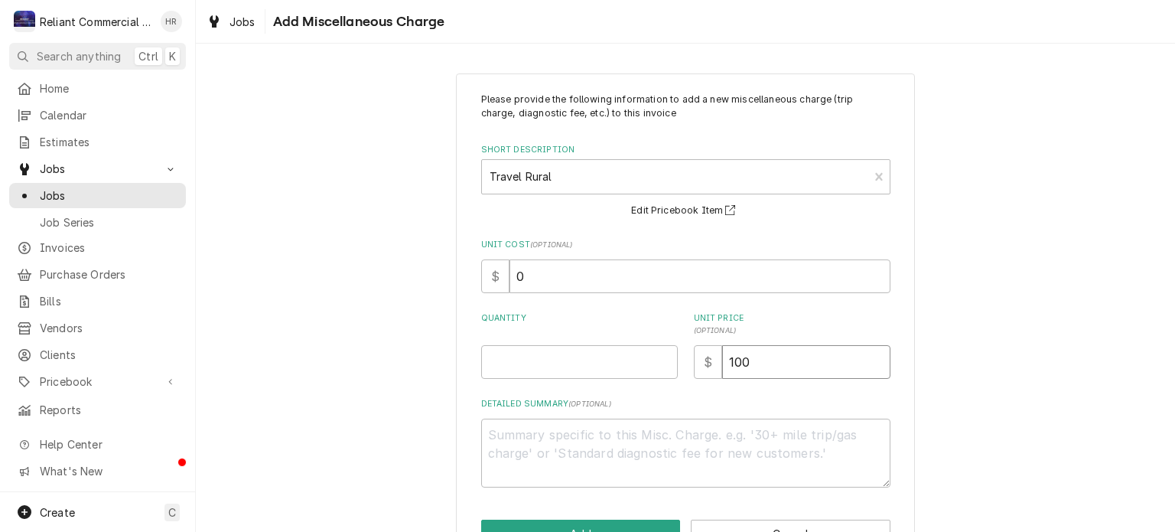
click at [786, 360] on input "100" at bounding box center [806, 362] width 168 height 34
type textarea "x"
type input "10"
type textarea "x"
type input "1"
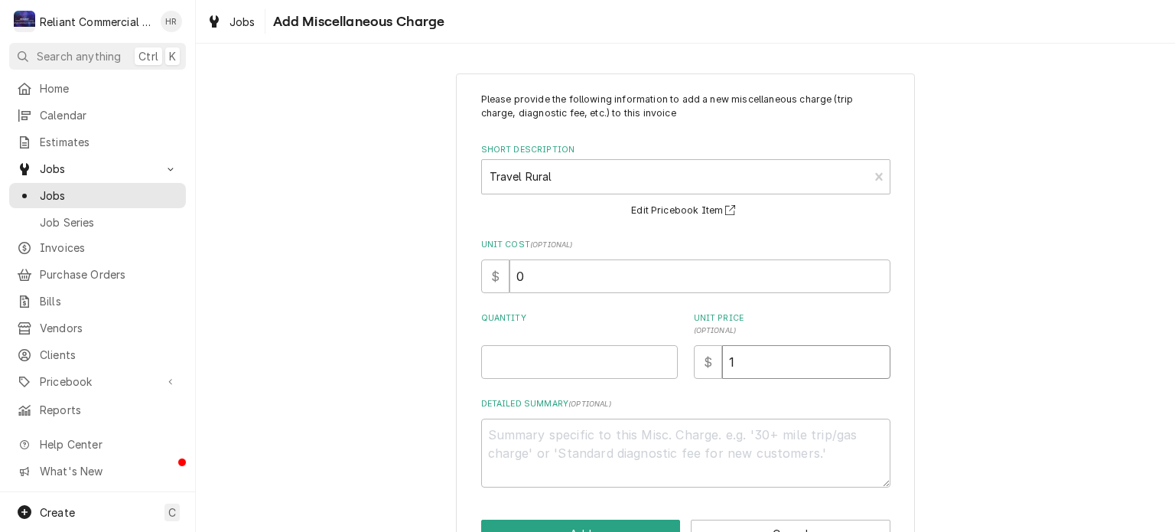
type textarea "x"
type input "12"
type textarea "x"
type input "125"
click at [582, 362] on input "Quantity" at bounding box center [579, 362] width 197 height 34
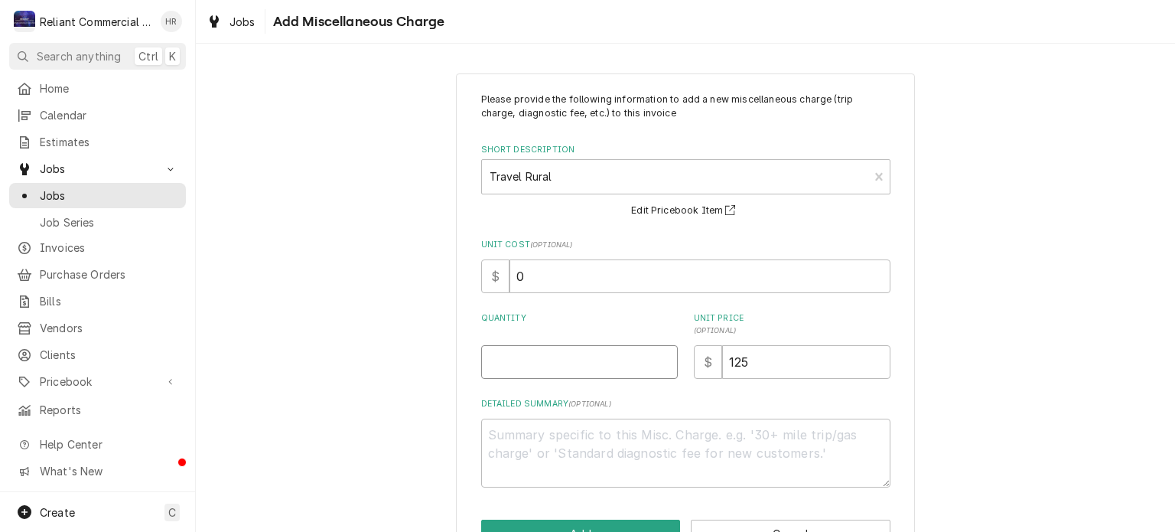
type textarea "x"
type input "2"
click at [1036, 302] on div "Please provide the following information to add a new miscellaneous charge (tri…" at bounding box center [686, 320] width 980 height 521
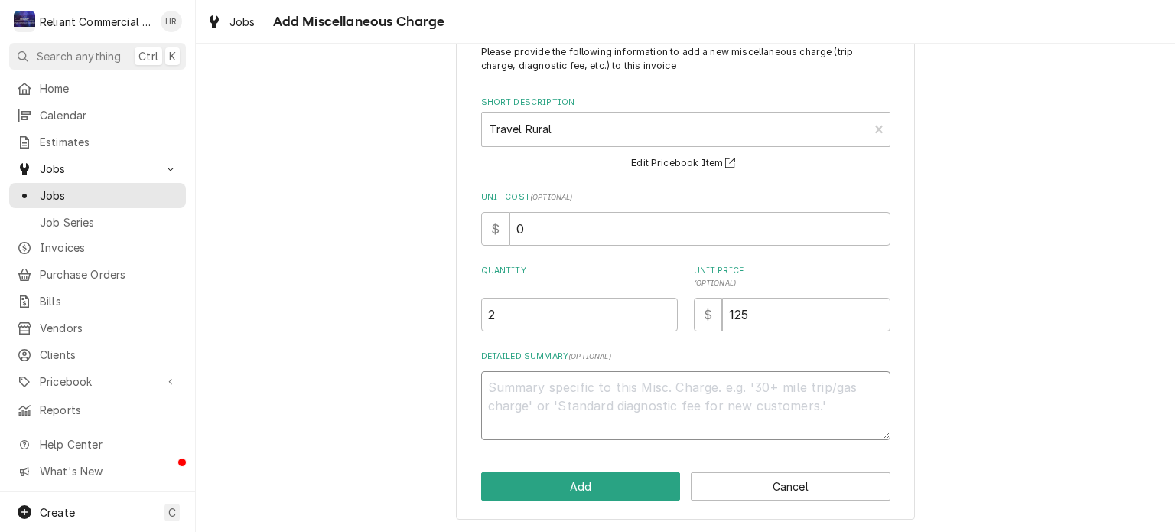
click at [637, 387] on textarea "Detailed Summary ( optional )" at bounding box center [685, 405] width 409 height 69
type textarea "x"
type textarea "T"
type textarea "x"
type textarea "Tr"
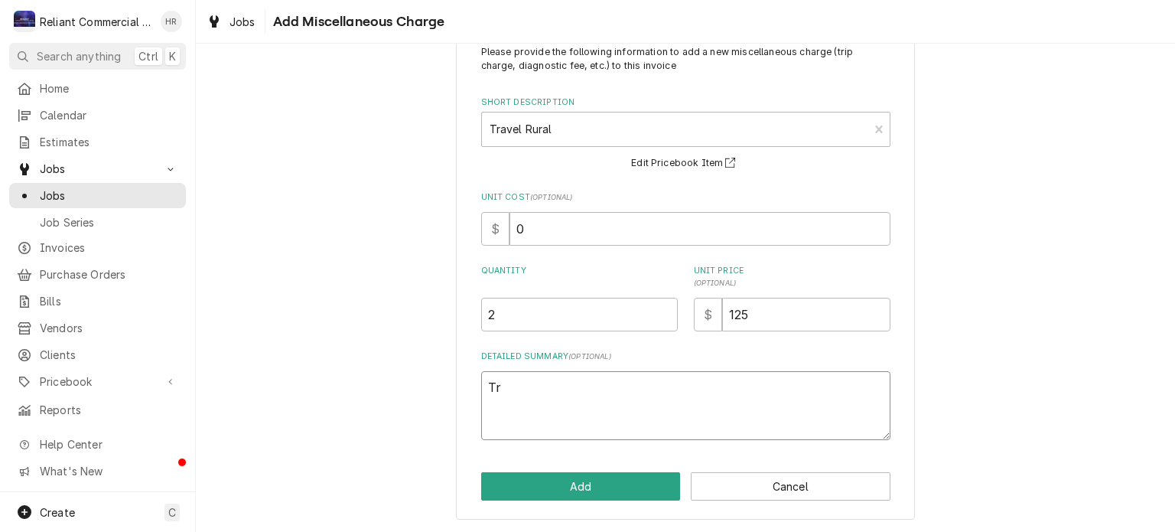
type textarea "x"
type textarea "Tra"
type textarea "x"
type textarea "Trav"
type textarea "x"
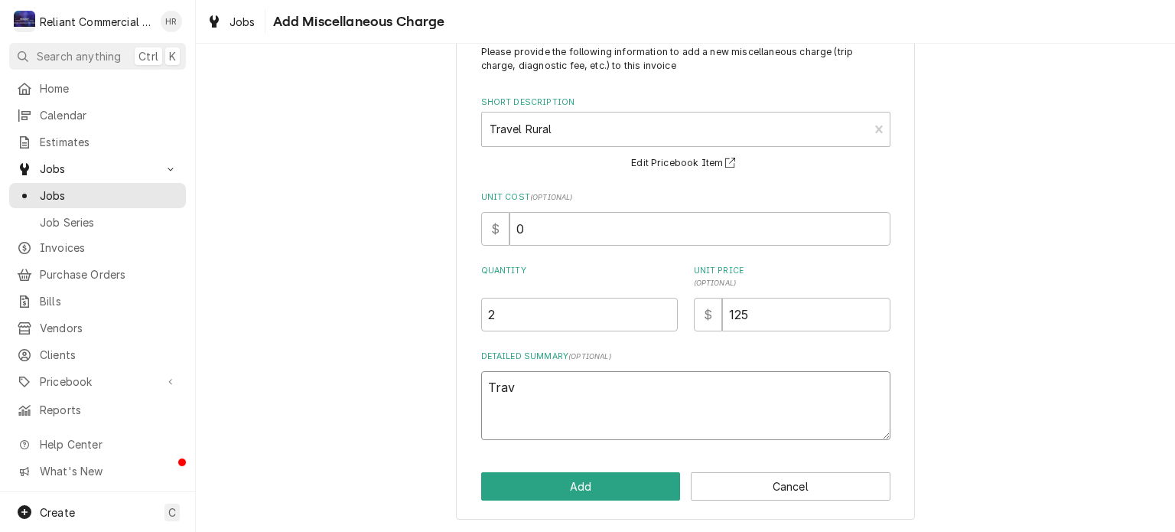
type textarea "Trave"
type textarea "x"
type textarea "Travel"
type textarea "x"
type textarea "Travel"
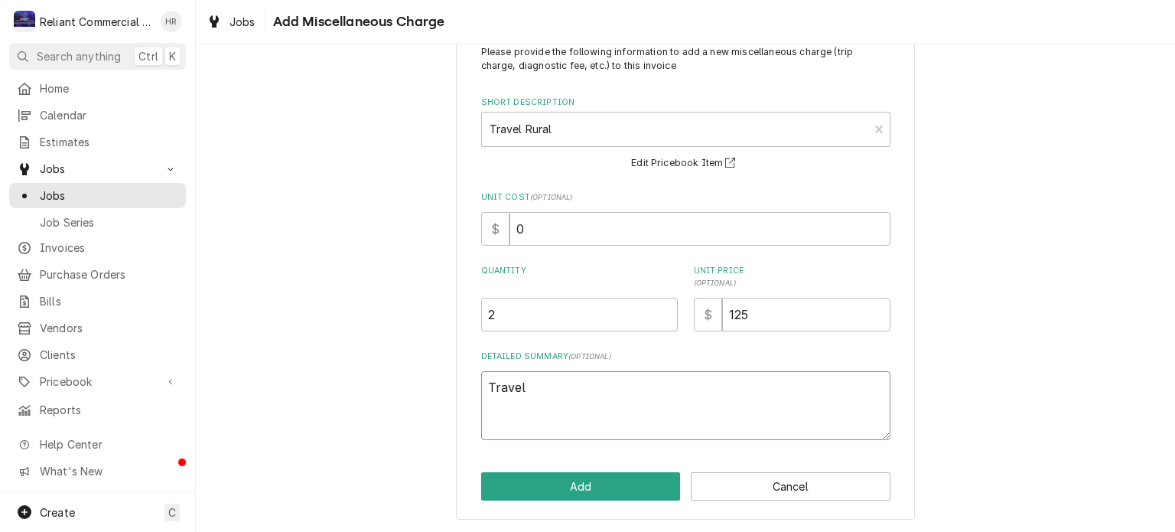
type textarea "x"
type textarea "Travel t"
type textarea "x"
type textarea "Travel to"
type textarea "x"
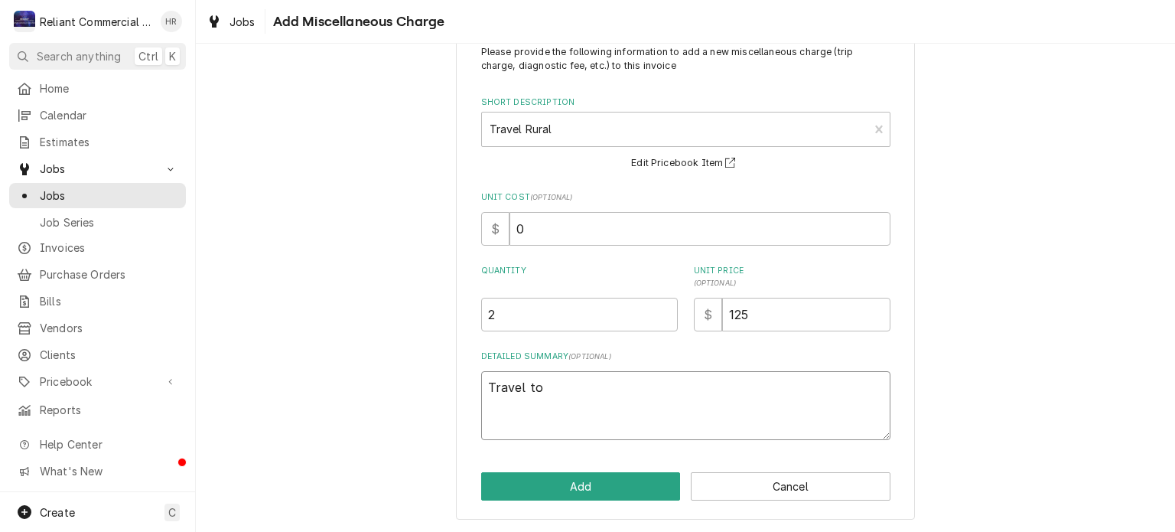
type textarea "Travel to"
type textarea "x"
type textarea "Travel to O"
type textarea "x"
type textarea "Travel to Or"
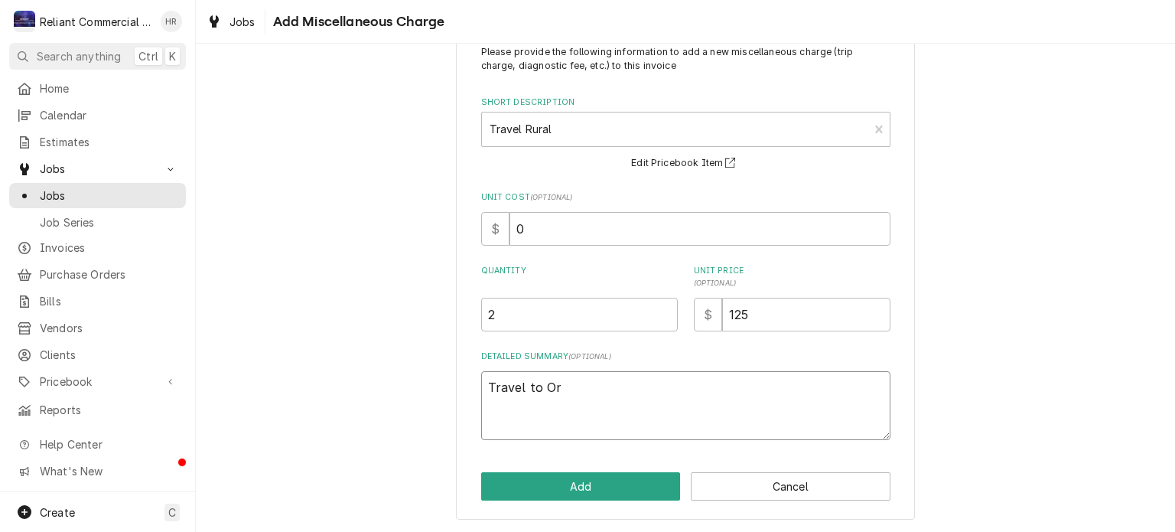
type textarea "x"
type textarea "Travel to Orl"
type textarea "x"
type textarea "Travel to Orla"
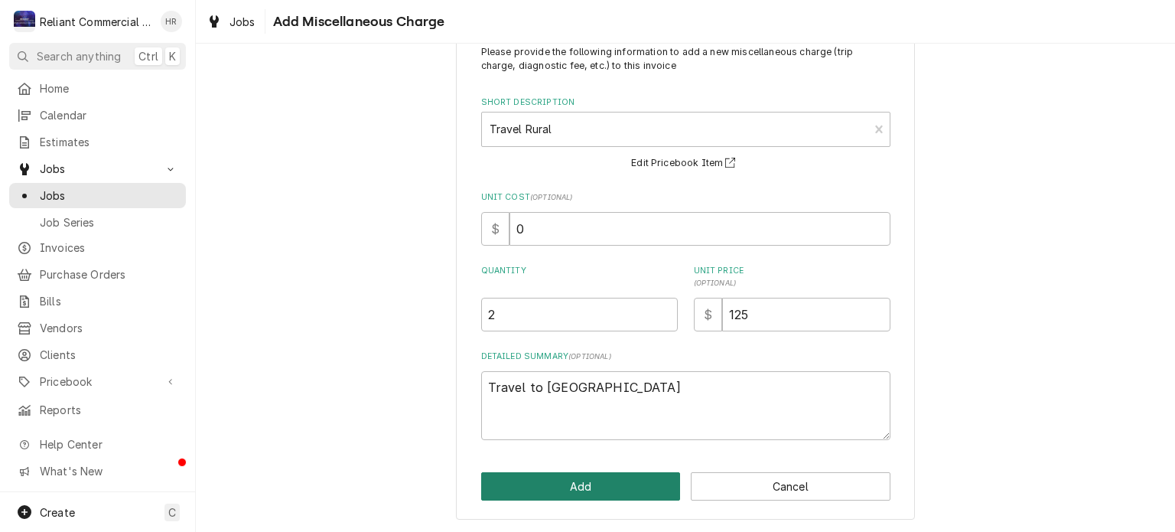
click at [573, 482] on button "Add" at bounding box center [581, 486] width 200 height 28
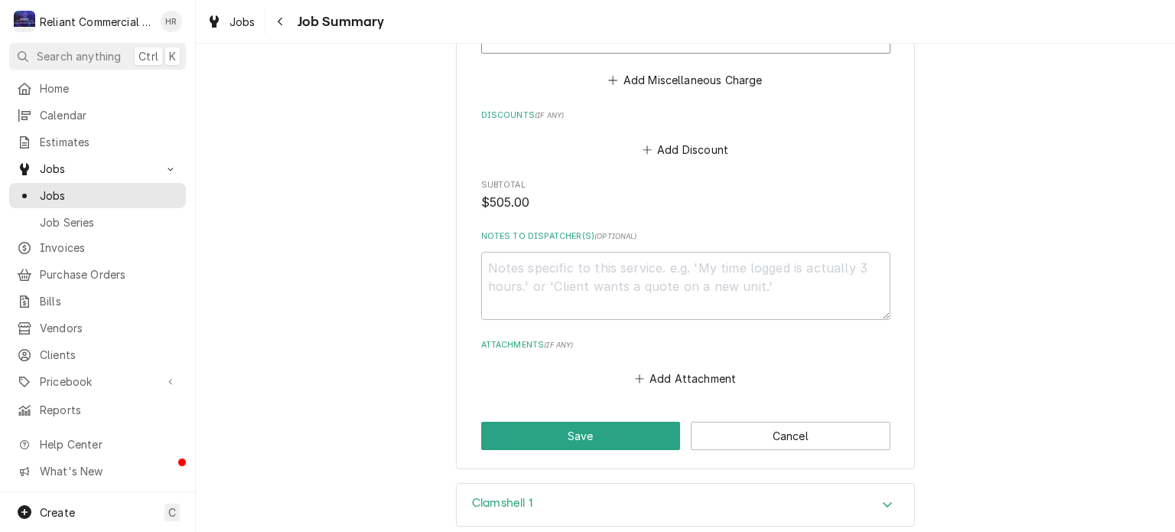
scroll to position [1127, 0]
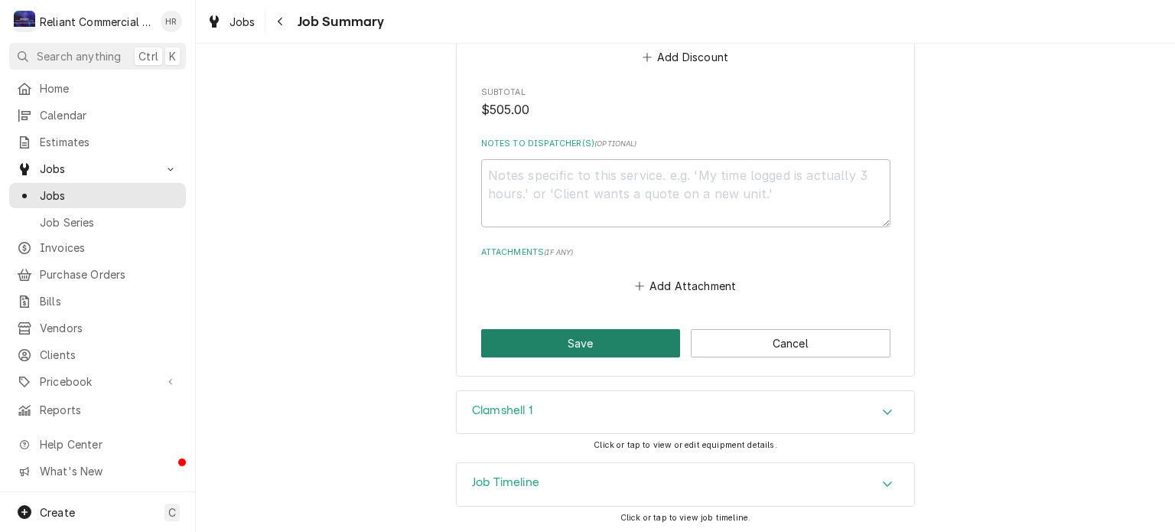
click at [573, 343] on button "Save" at bounding box center [581, 343] width 200 height 28
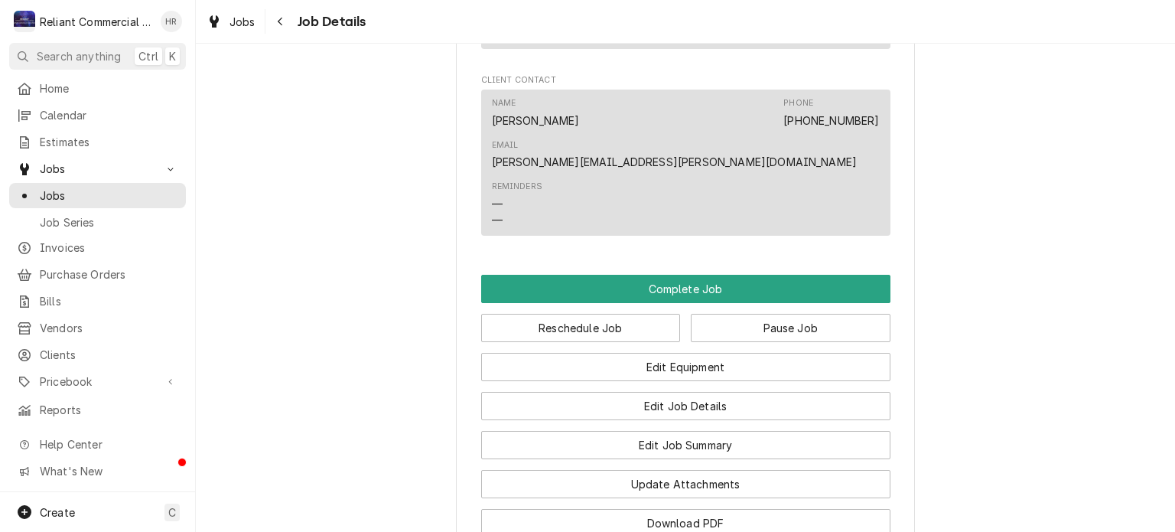
scroll to position [1110, 0]
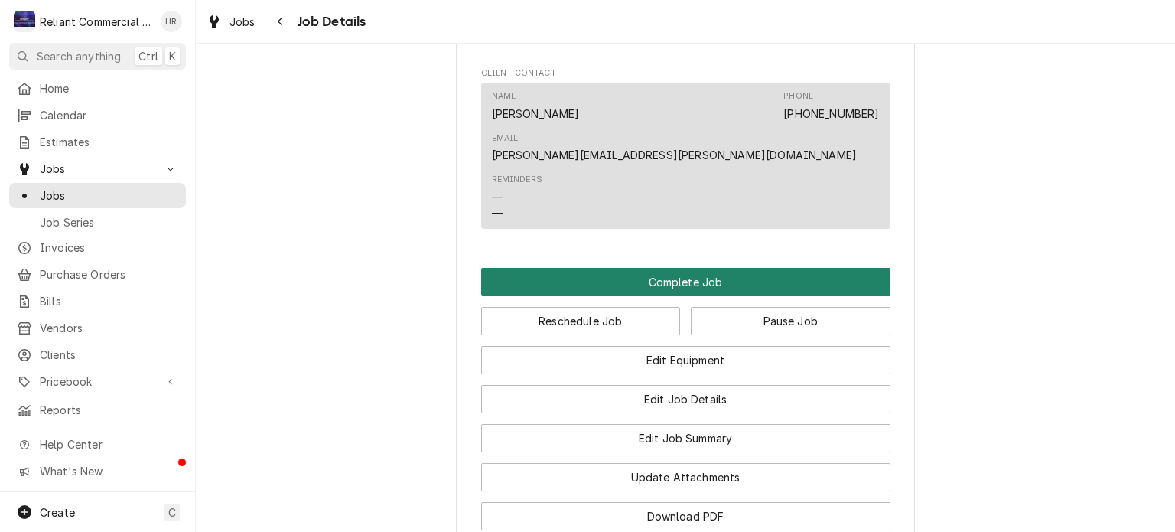
click at [703, 268] on button "Complete Job" at bounding box center [685, 282] width 409 height 28
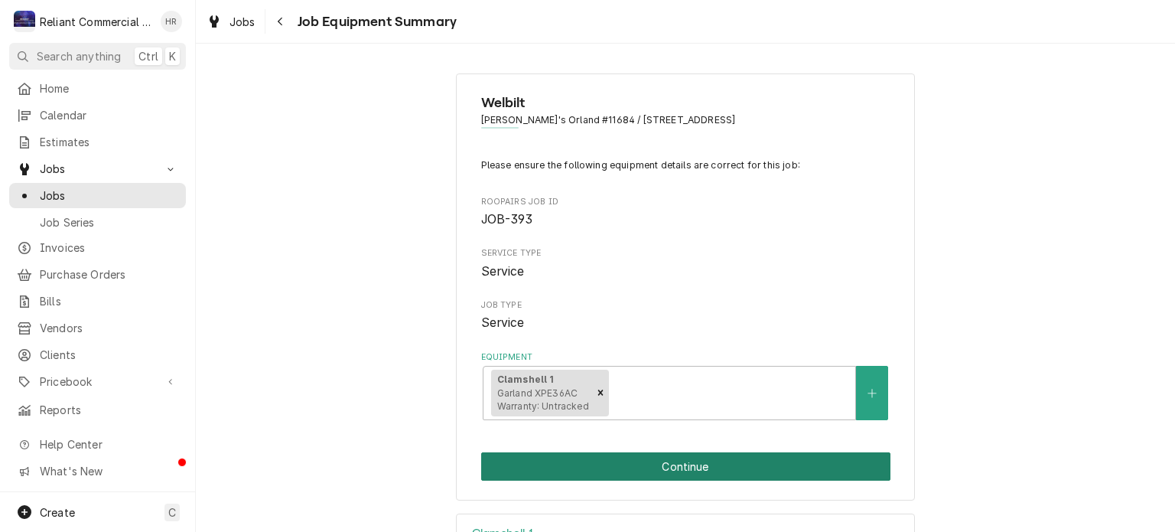
click at [742, 465] on button "Continue" at bounding box center [685, 466] width 409 height 28
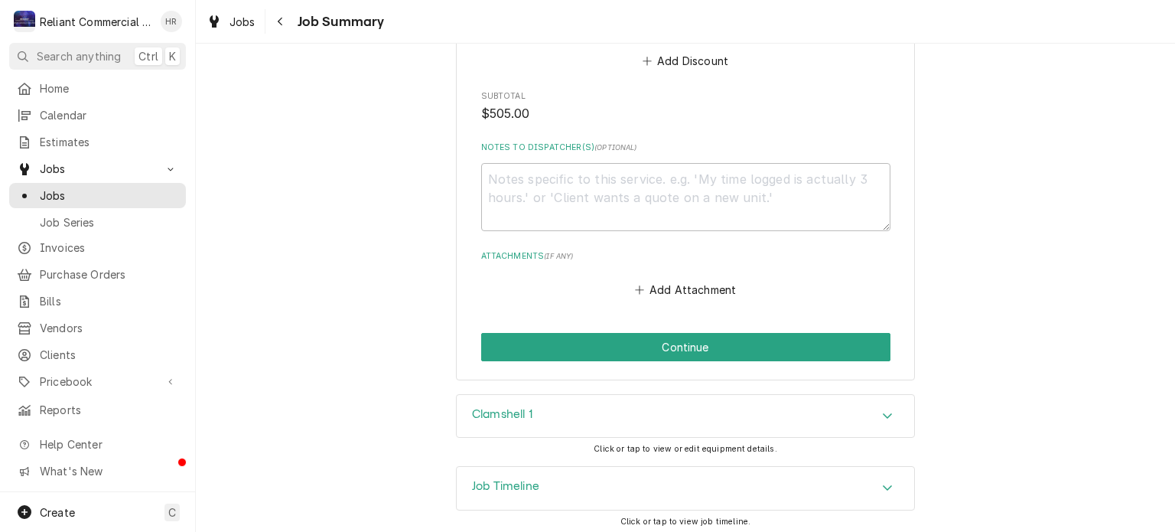
scroll to position [1127, 0]
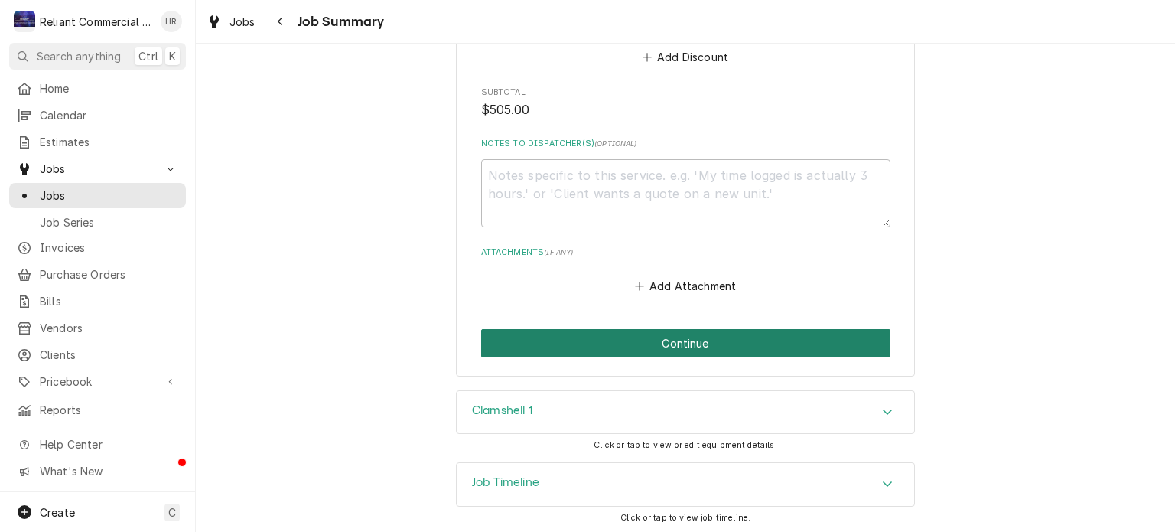
click at [719, 348] on button "Continue" at bounding box center [685, 343] width 409 height 28
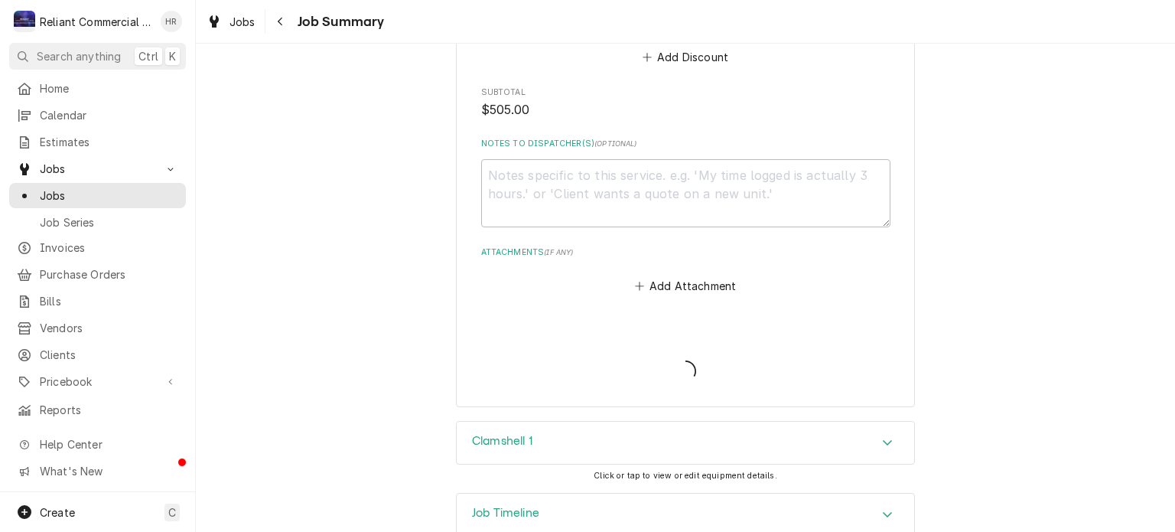
type textarea "x"
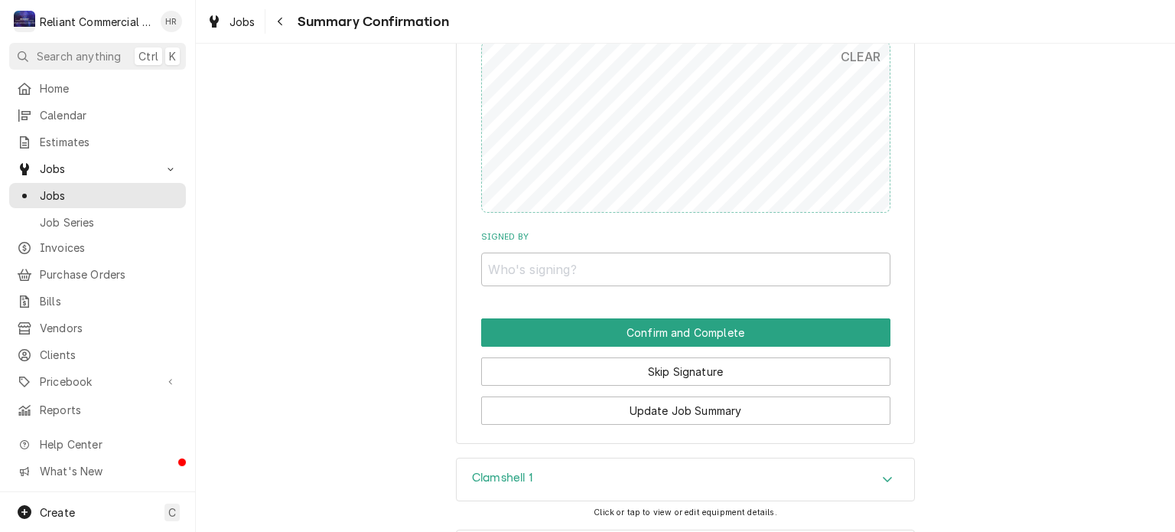
scroll to position [1053, 0]
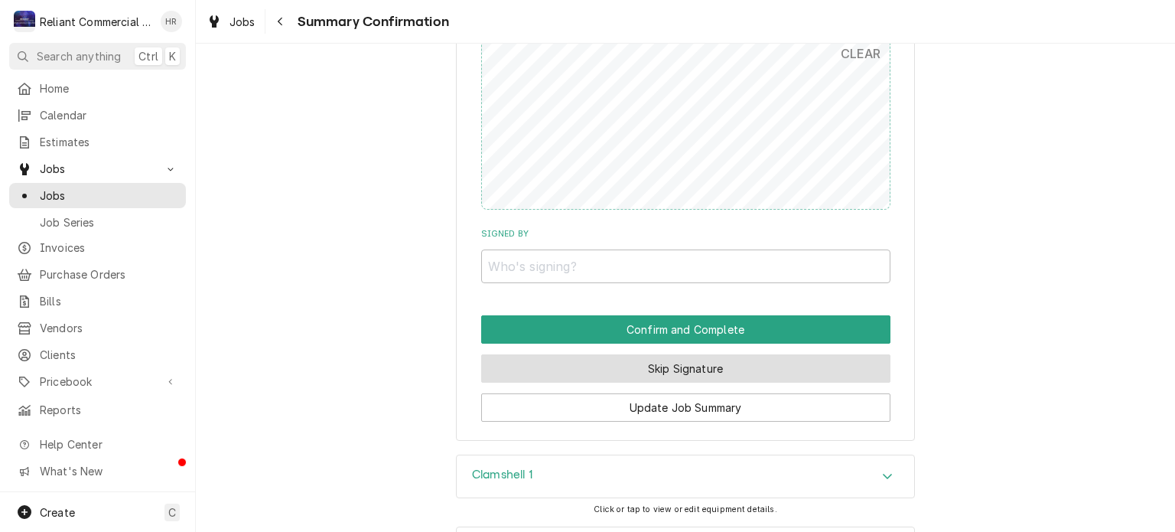
click at [736, 372] on button "Skip Signature" at bounding box center [685, 368] width 409 height 28
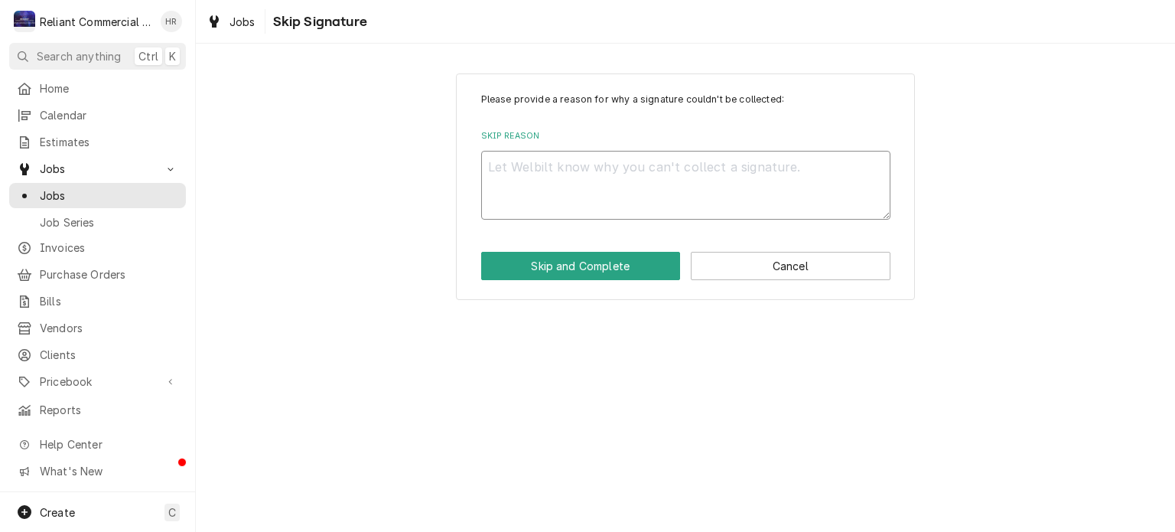
click at [603, 157] on textarea "Skip Reason" at bounding box center [685, 185] width 409 height 69
type textarea "x"
type textarea "H"
type textarea "x"
type textarea "He"
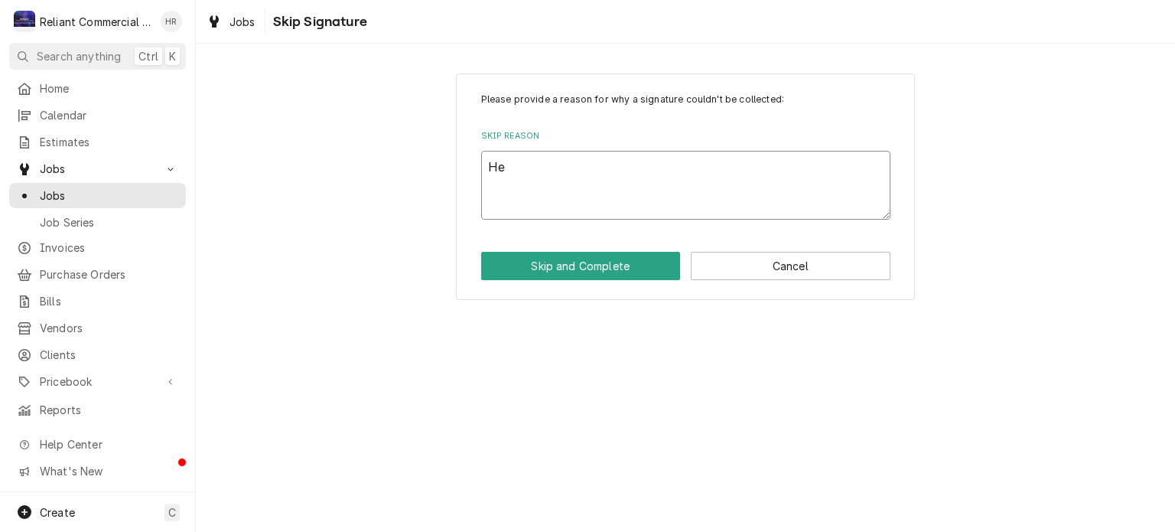
type textarea "x"
type textarea "Hea"
type textarea "x"
type textarea "Heat"
type textarea "x"
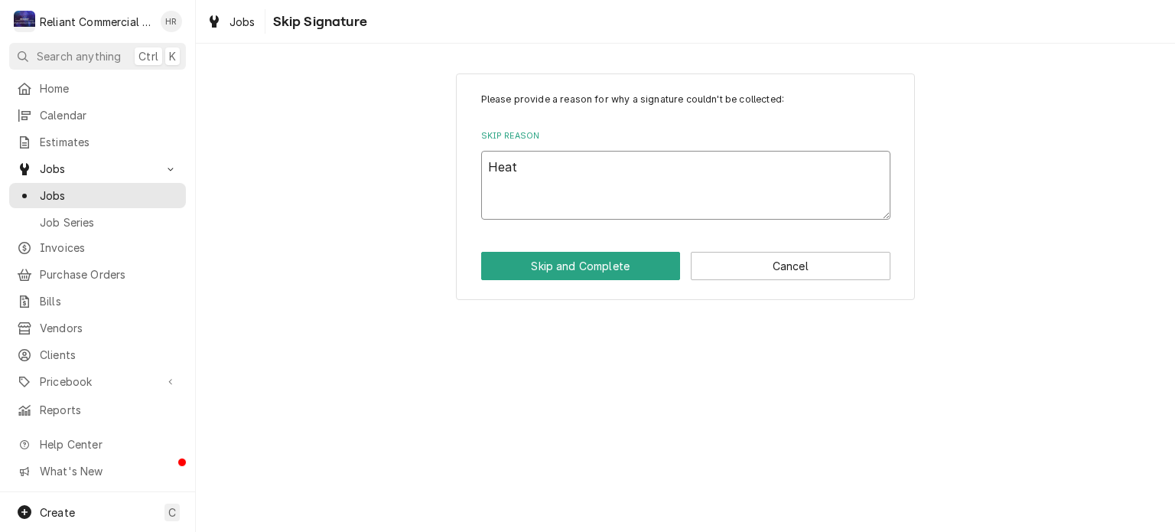
type textarea "Heath"
type textarea "x"
type textarea "Heath"
type textarea "x"
type textarea "Heath N"
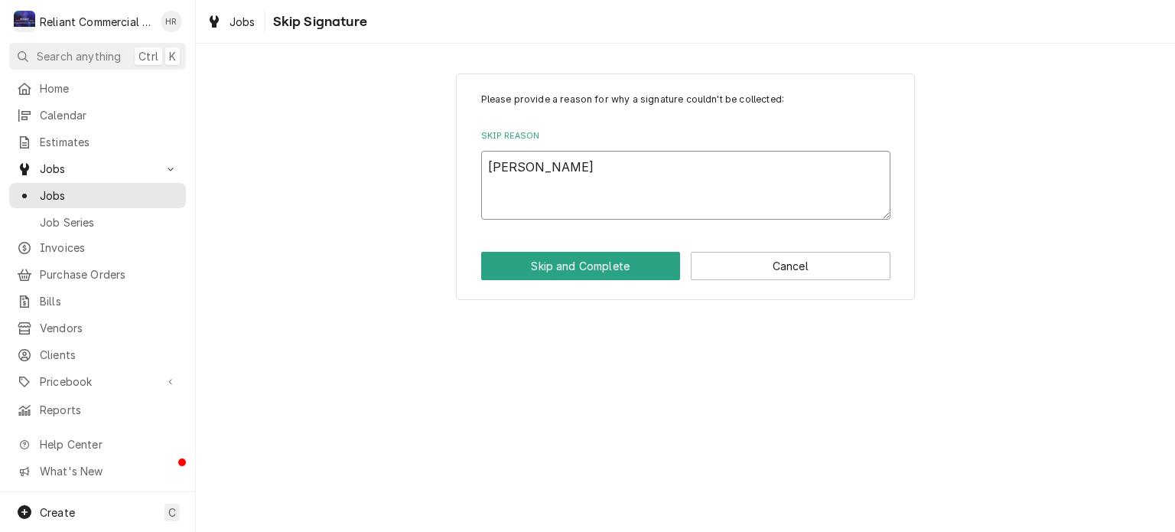
type textarea "x"
type textarea "Heath No"
type textarea "x"
type textarea "Heath No"
type textarea "x"
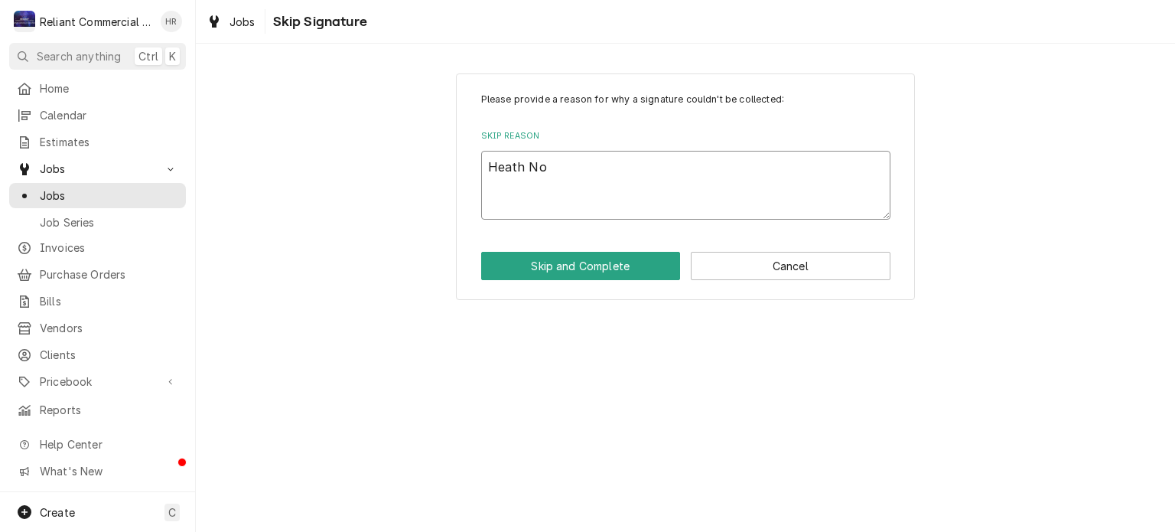
type textarea "Heath No M"
type textarea "x"
type textarea "Heath No MO"
type textarea "x"
type textarea "Heath No MOD"
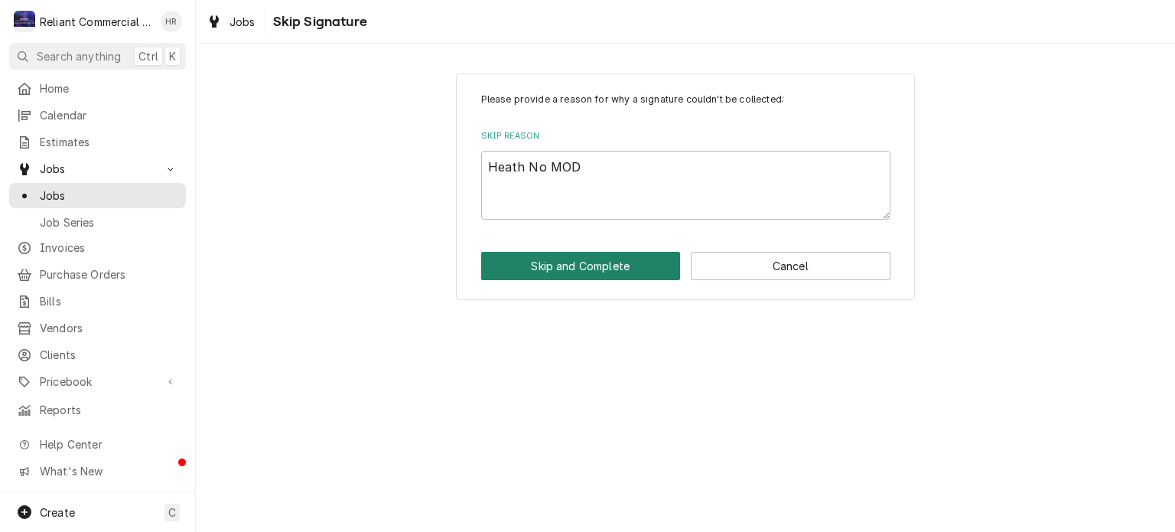
click at [594, 264] on button "Skip and Complete" at bounding box center [581, 266] width 200 height 28
type textarea "x"
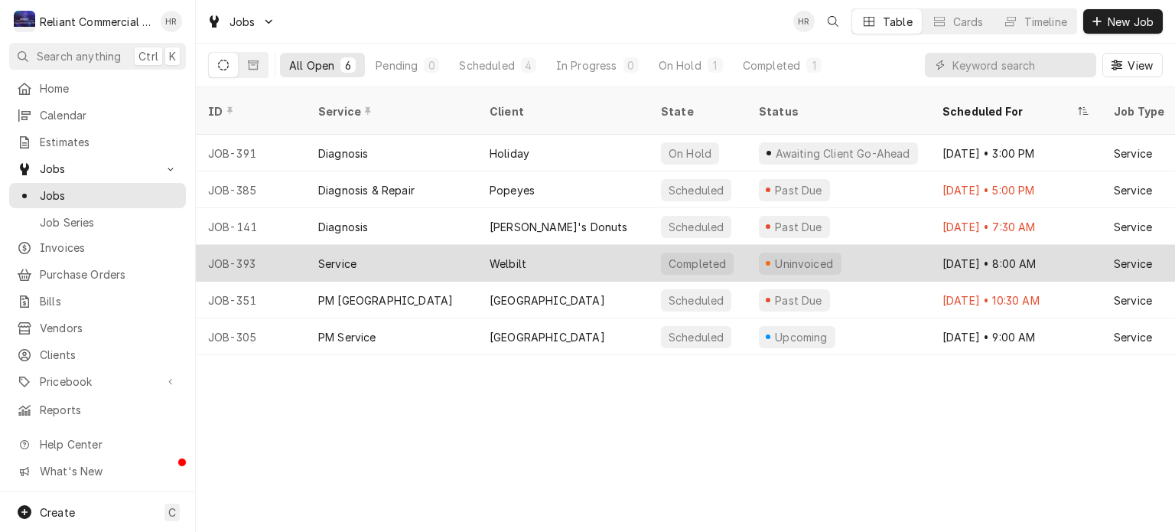
click at [378, 245] on div "Service" at bounding box center [391, 263] width 171 height 37
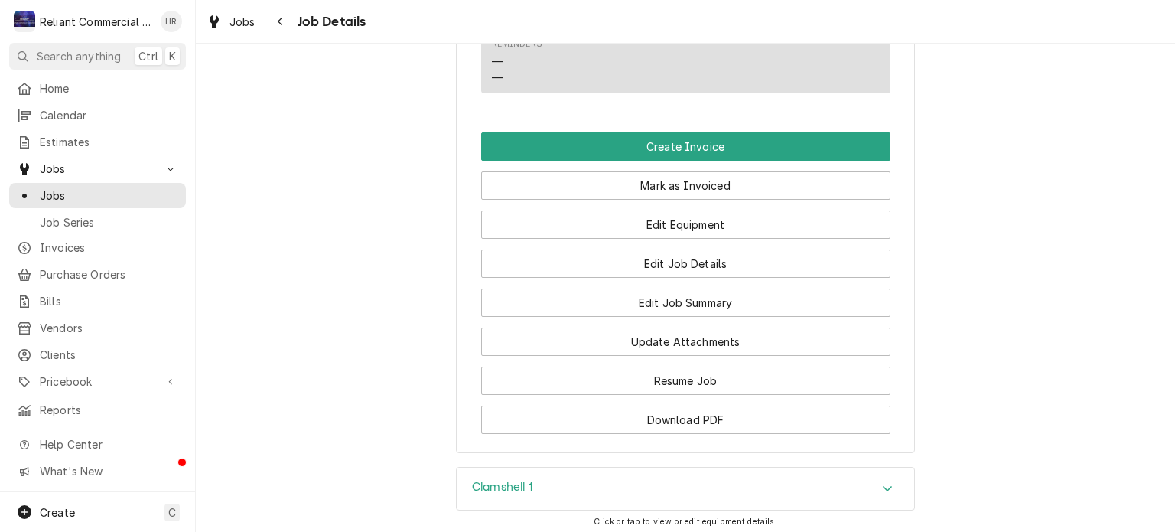
scroll to position [1101, 0]
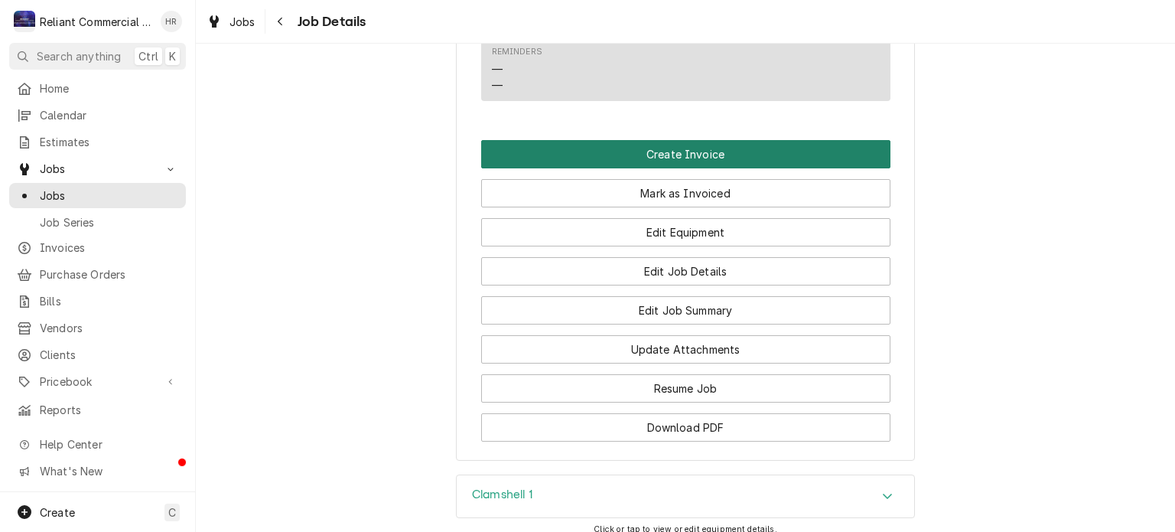
click at [688, 140] on button "Create Invoice" at bounding box center [685, 154] width 409 height 28
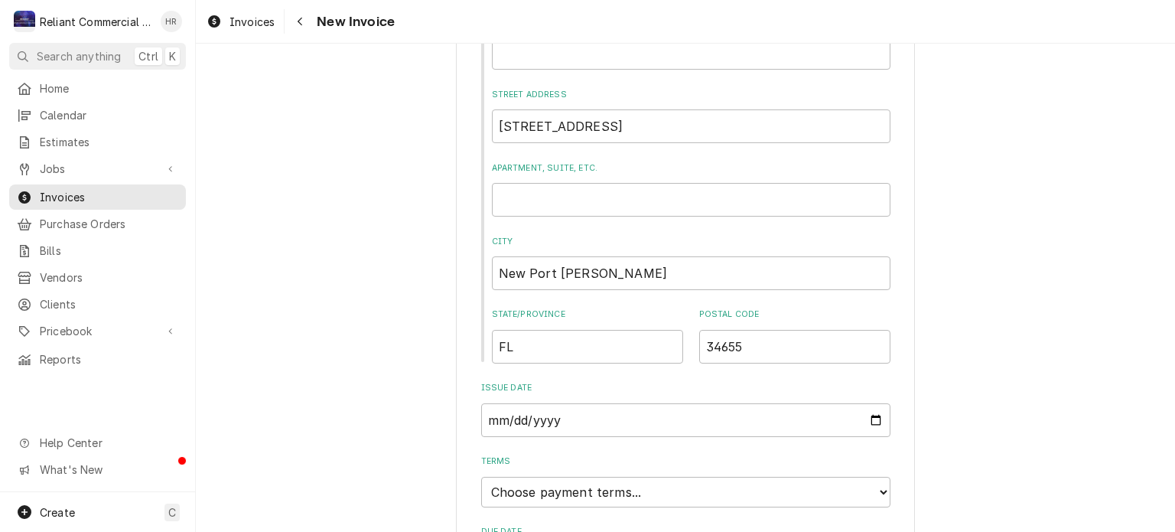
scroll to position [750, 0]
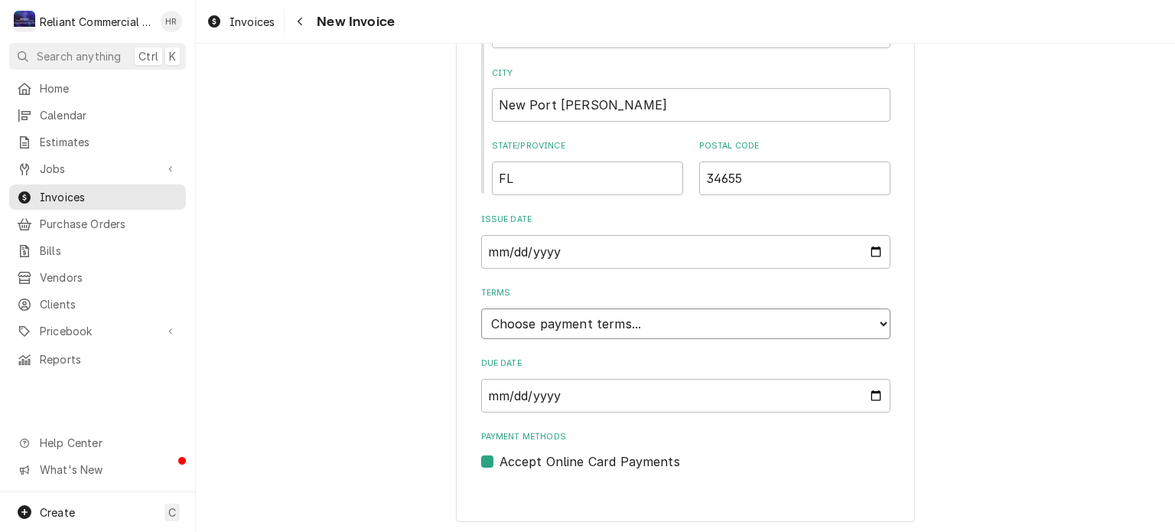
click at [877, 324] on select "Choose payment terms... Same Day Net 7 Net 14 Net 21 Net 30 Net 45 Net 60 Net 90" at bounding box center [685, 323] width 409 height 31
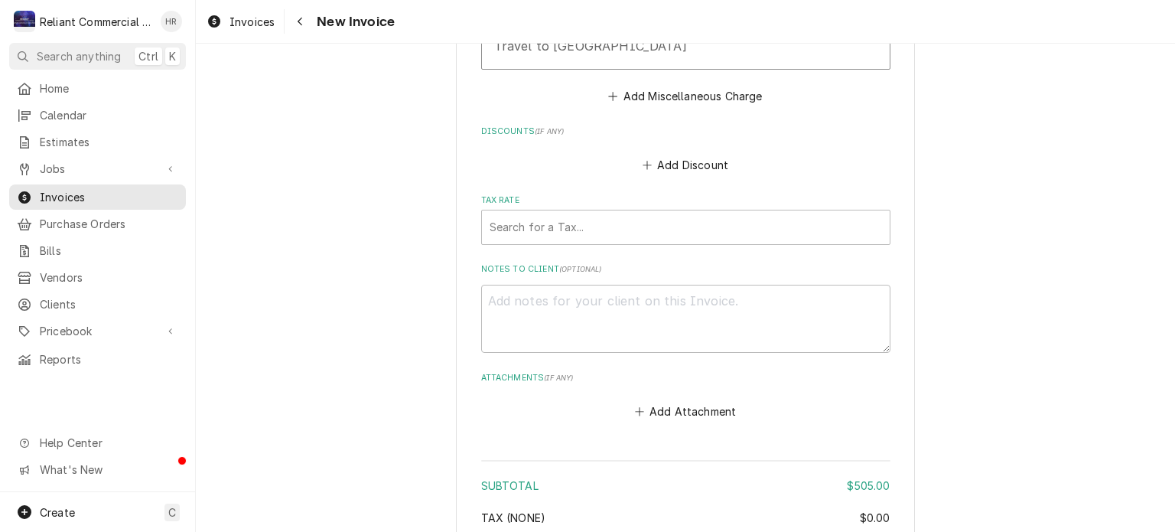
scroll to position [2029, 0]
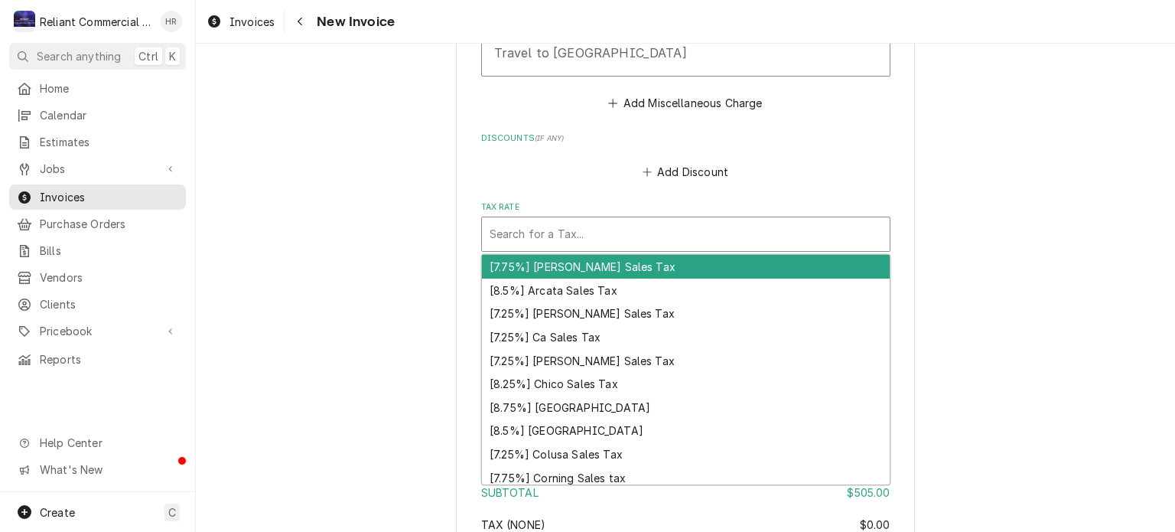
click at [703, 227] on div "Tax Rate" at bounding box center [686, 234] width 393 height 28
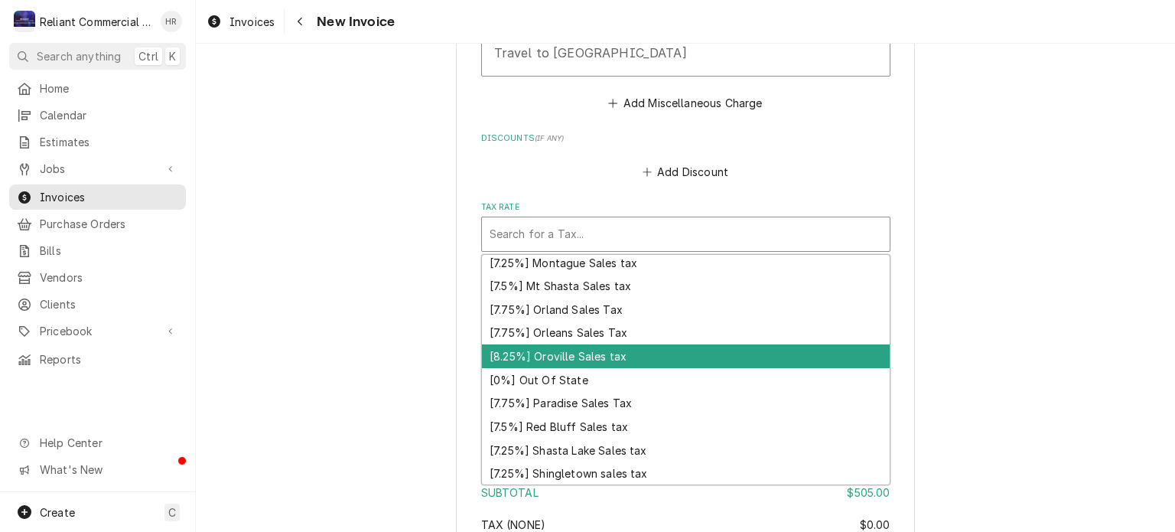
scroll to position [2031, 0]
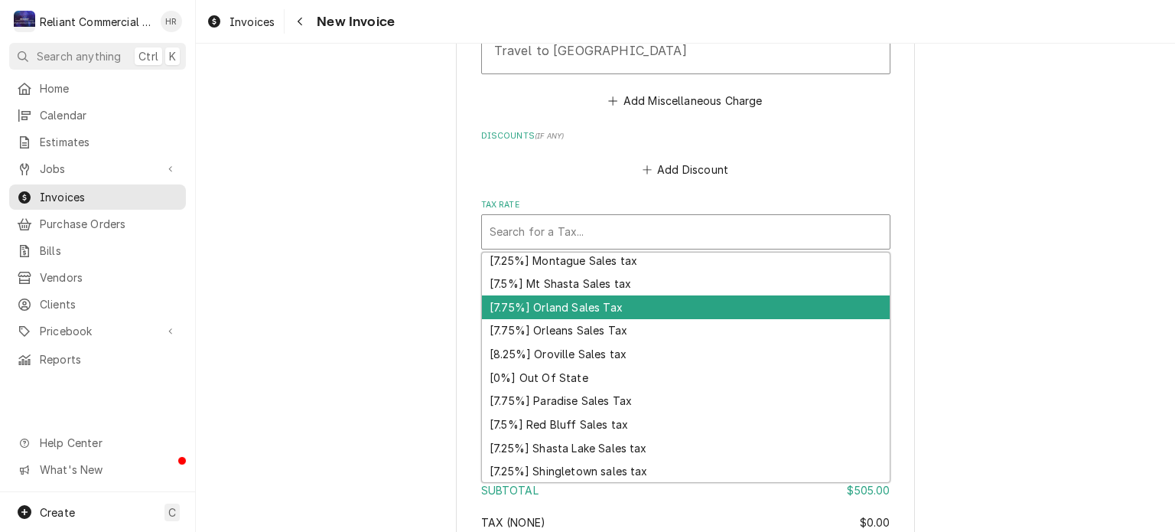
click at [570, 297] on div "[7.75%] Orland Sales Tax" at bounding box center [686, 307] width 408 height 24
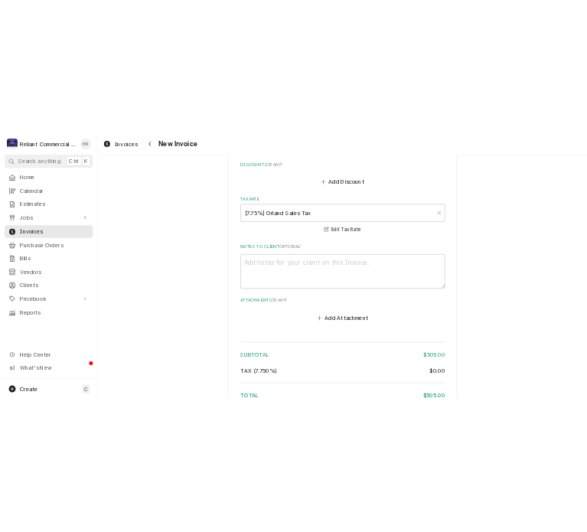
scroll to position [2104, 0]
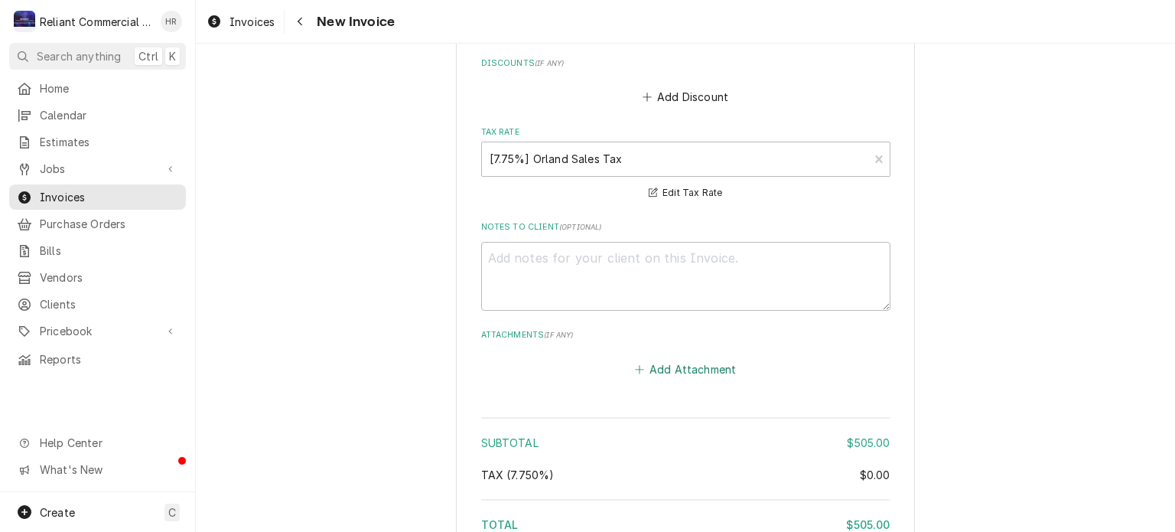
click at [683, 365] on button "Add Attachment" at bounding box center [685, 368] width 107 height 21
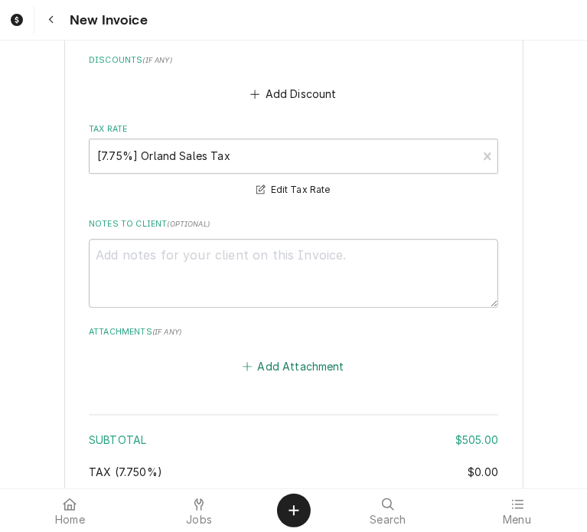
click at [292, 358] on button "Add Attachment" at bounding box center [293, 365] width 107 height 21
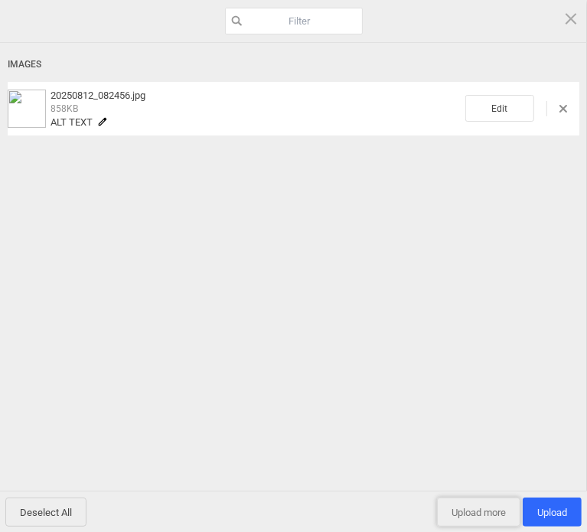
click at [474, 504] on span "Upload more" at bounding box center [478, 511] width 83 height 29
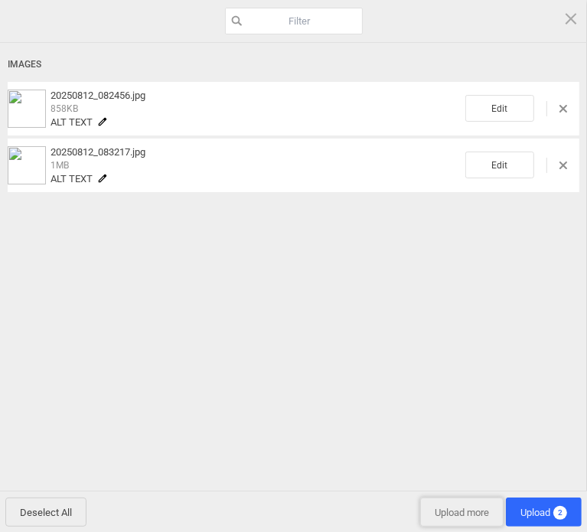
click at [456, 516] on span "Upload more" at bounding box center [461, 511] width 83 height 29
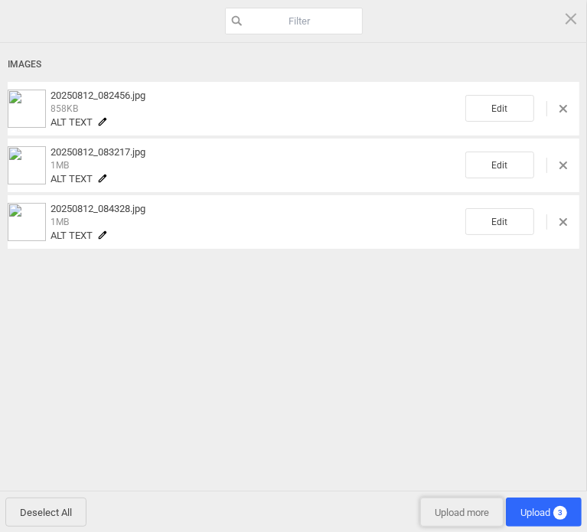
click at [455, 507] on span "Upload more" at bounding box center [461, 511] width 83 height 29
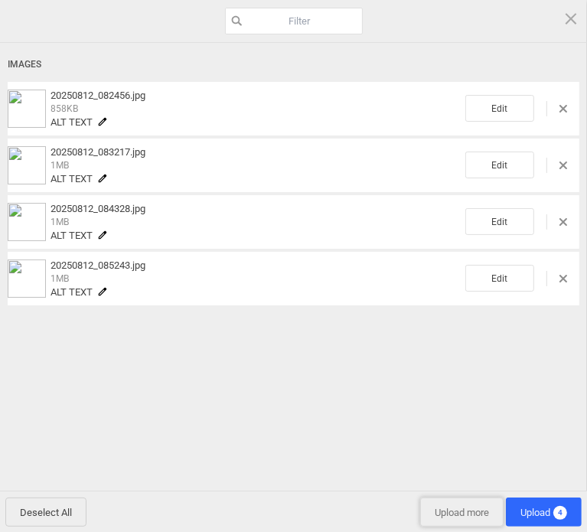
click at [448, 512] on span "Upload more" at bounding box center [461, 511] width 83 height 29
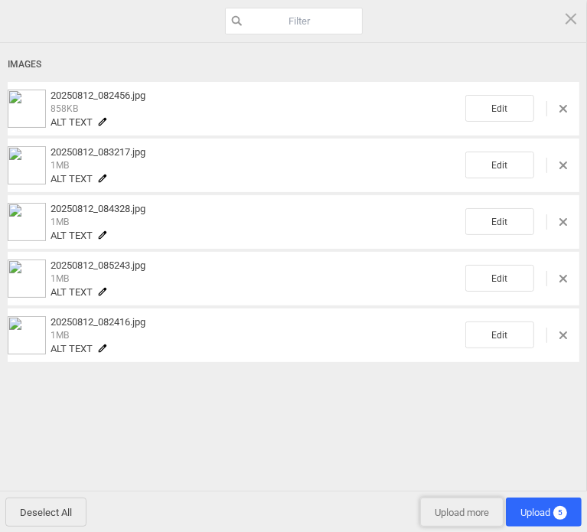
click at [442, 507] on span "Upload more" at bounding box center [461, 511] width 83 height 29
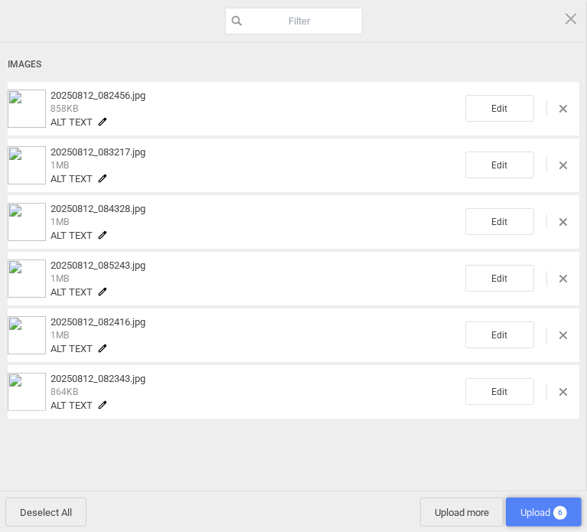
click at [537, 509] on span "Upload 6" at bounding box center [543, 512] width 47 height 11
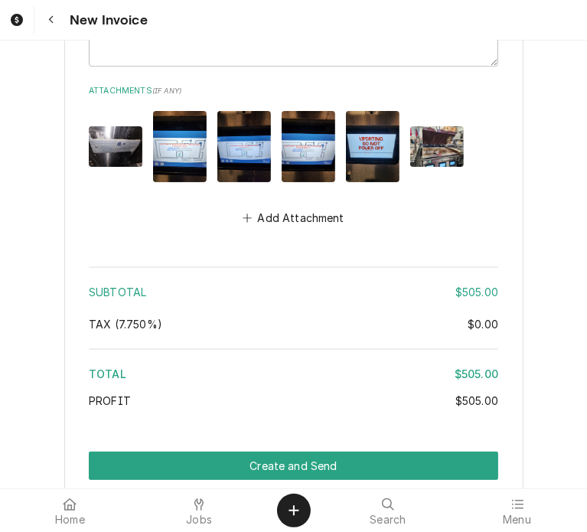
scroll to position [2402, 0]
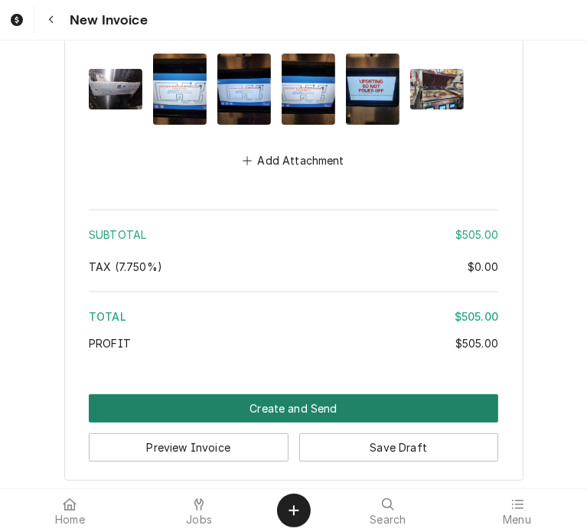
click at [320, 401] on button "Create and Send" at bounding box center [293, 408] width 409 height 28
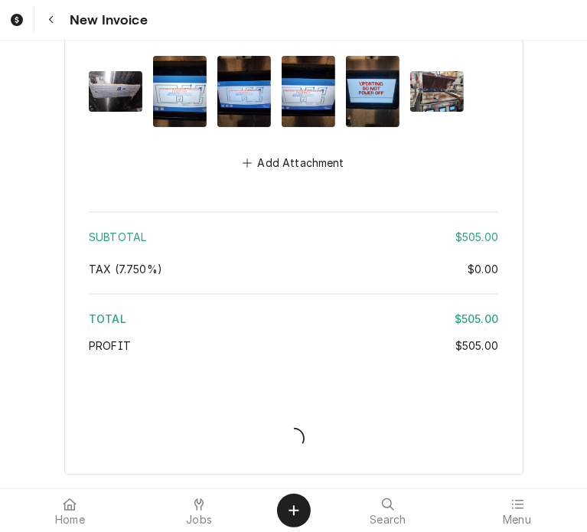
scroll to position [2394, 0]
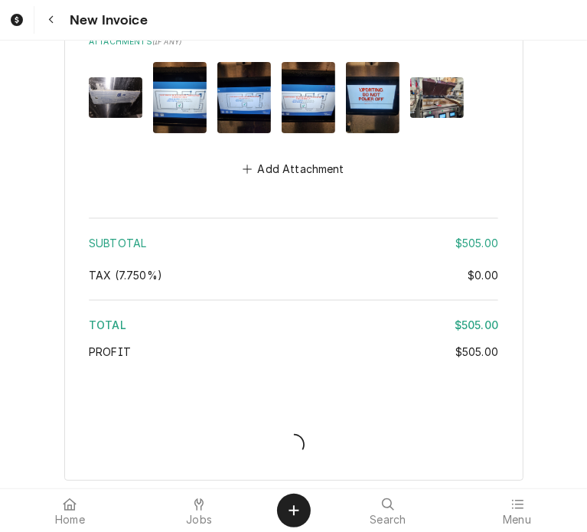
type textarea "x"
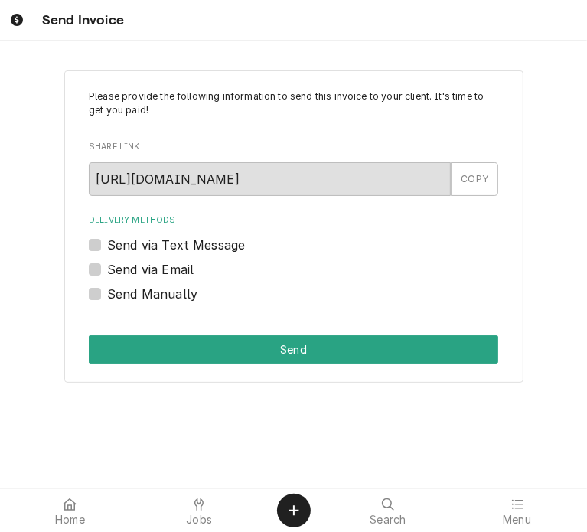
click at [107, 296] on label "Send Manually" at bounding box center [152, 294] width 90 height 18
click at [107, 296] on input "Send Manually" at bounding box center [311, 302] width 409 height 34
checkbox input "true"
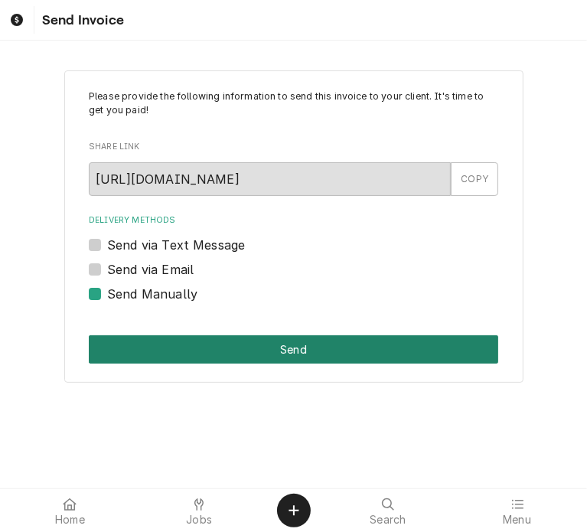
click at [324, 352] on button "Send" at bounding box center [293, 349] width 409 height 28
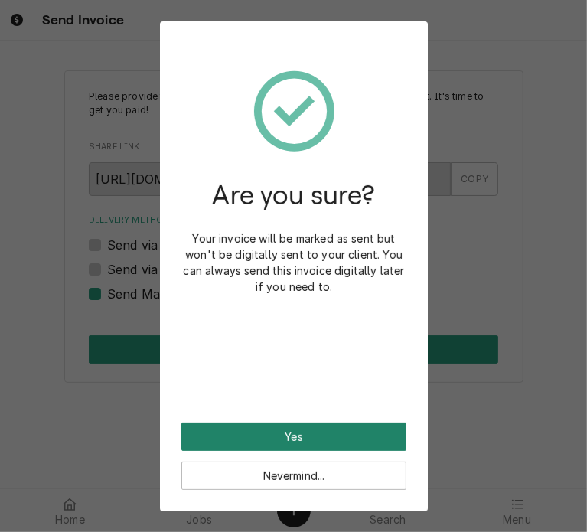
click at [292, 435] on button "Yes" at bounding box center [293, 436] width 225 height 28
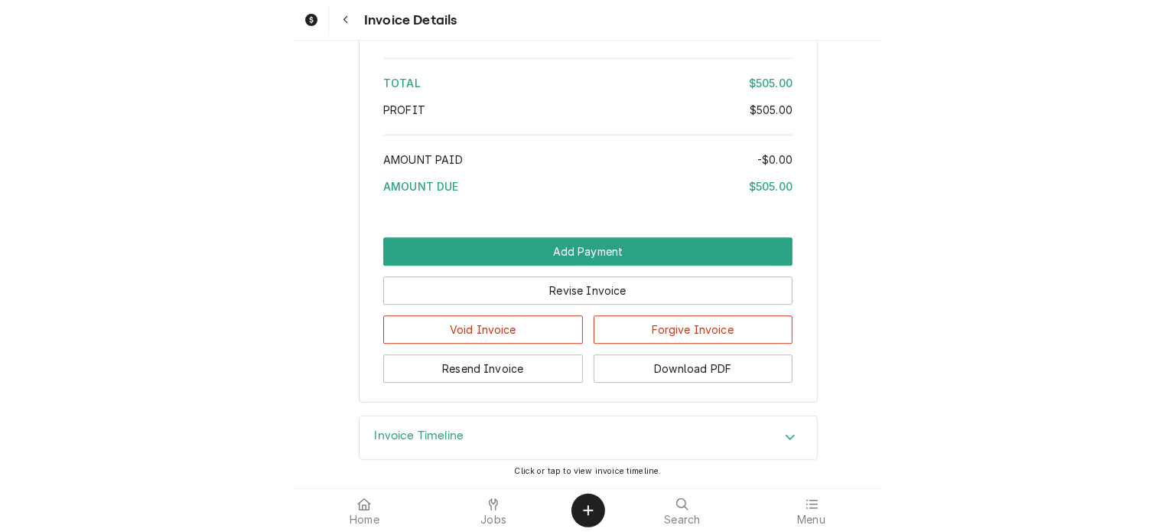
scroll to position [1943, 0]
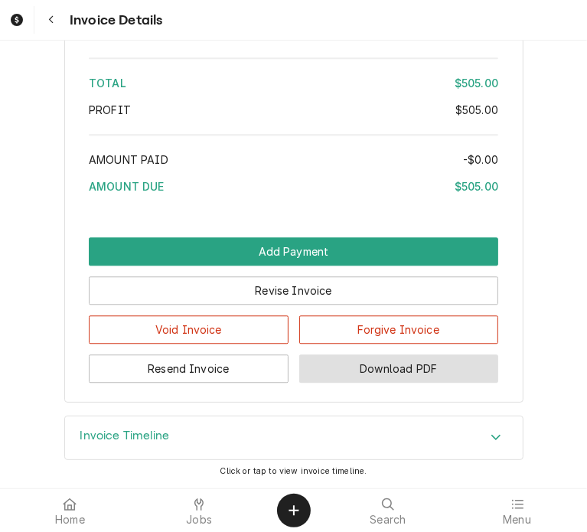
click at [373, 373] on button "Download PDF" at bounding box center [399, 368] width 200 height 28
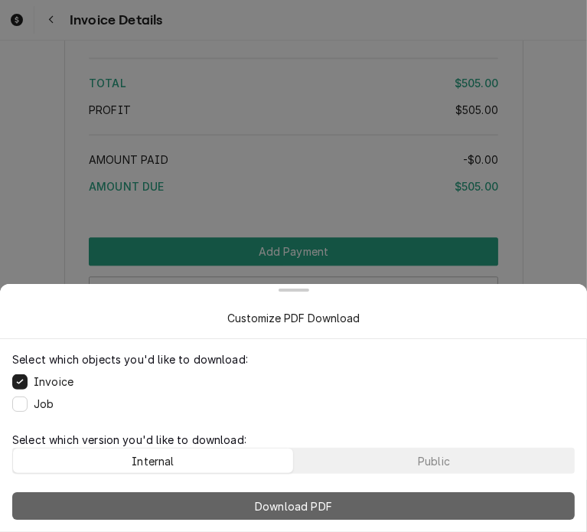
click at [341, 510] on button "Download PDF" at bounding box center [293, 506] width 562 height 28
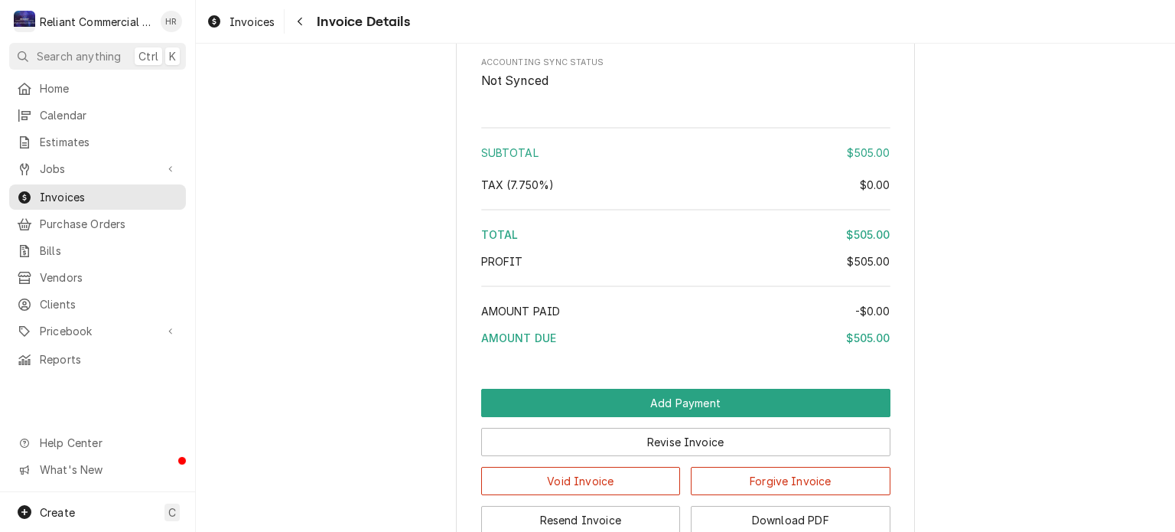
scroll to position [1743, 0]
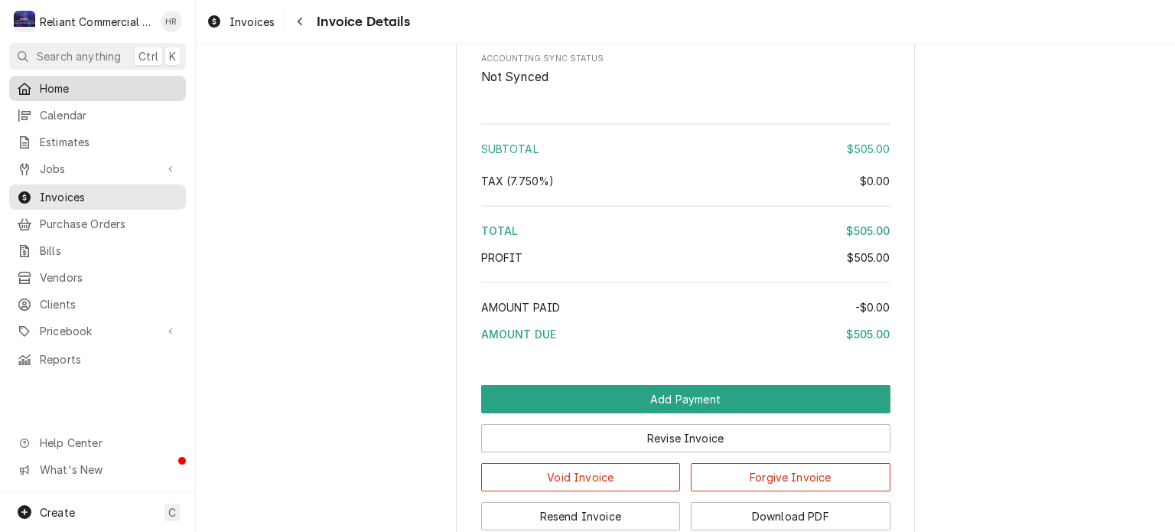
click at [84, 83] on span "Home" at bounding box center [109, 88] width 139 height 16
